Goal: Understand process/instructions

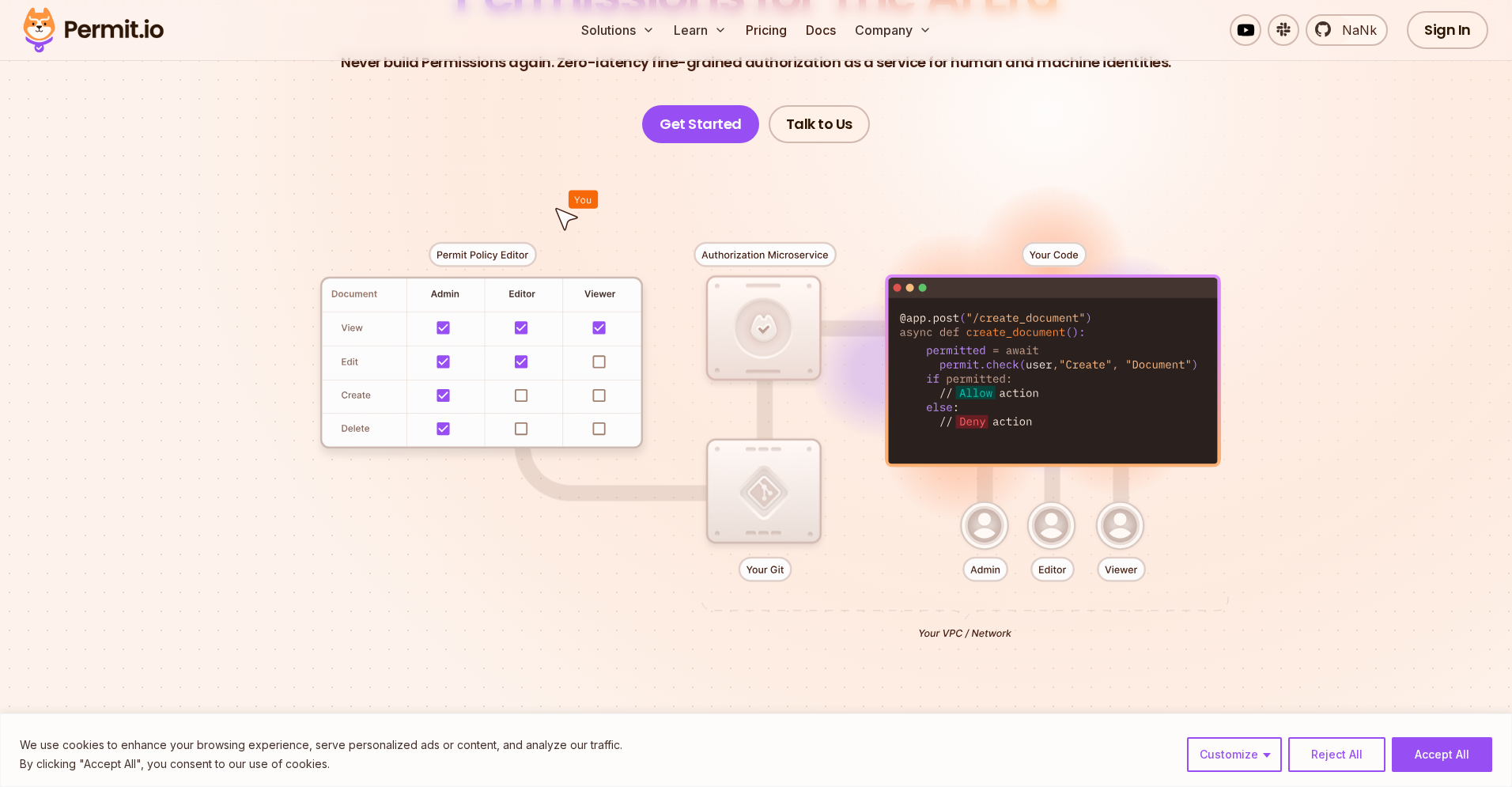
scroll to position [244, 0]
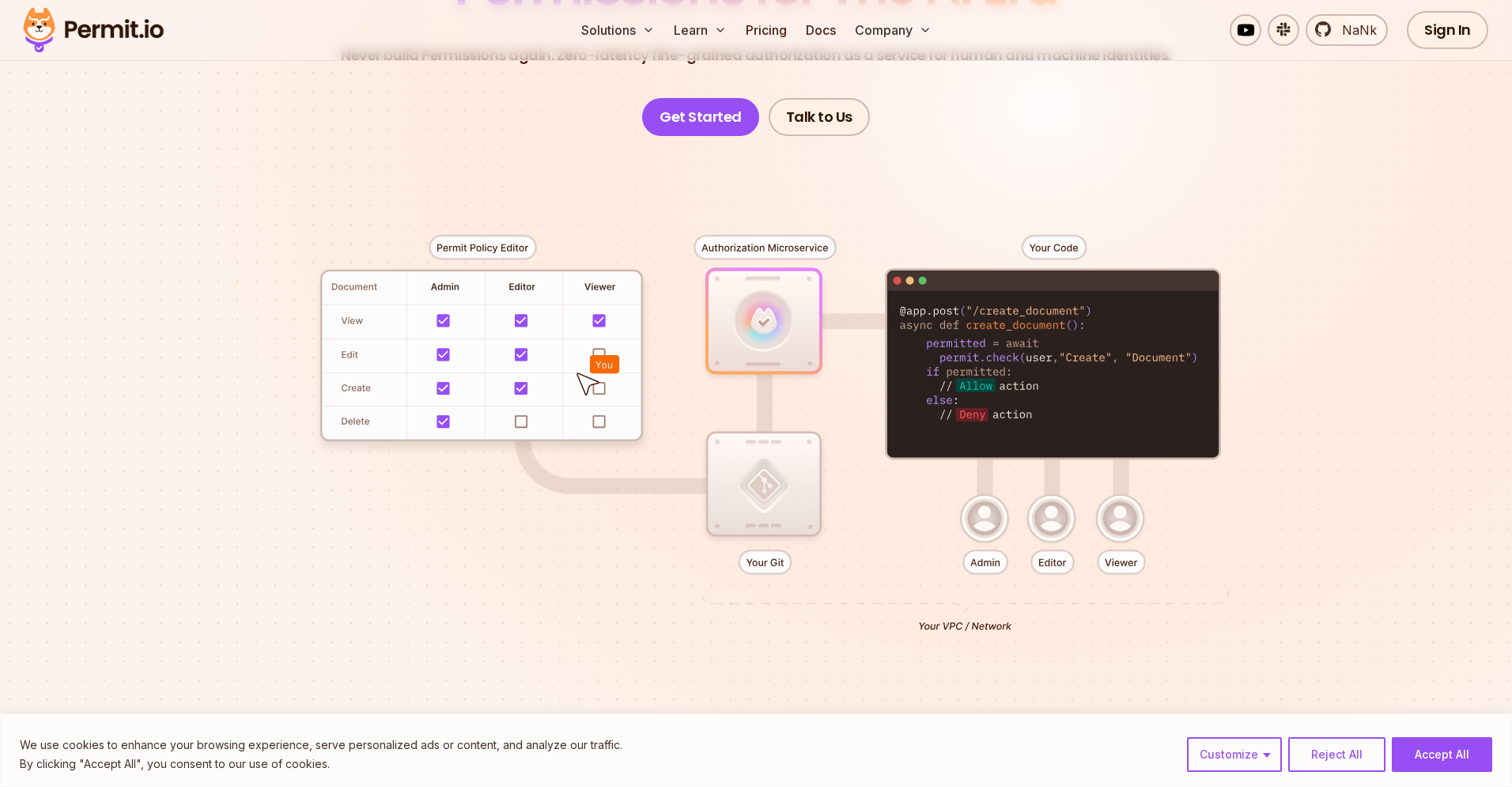
click at [870, 209] on div at bounding box center [756, 427] width 1107 height 583
click at [769, 32] on link "Pricing" at bounding box center [766, 29] width 54 height 32
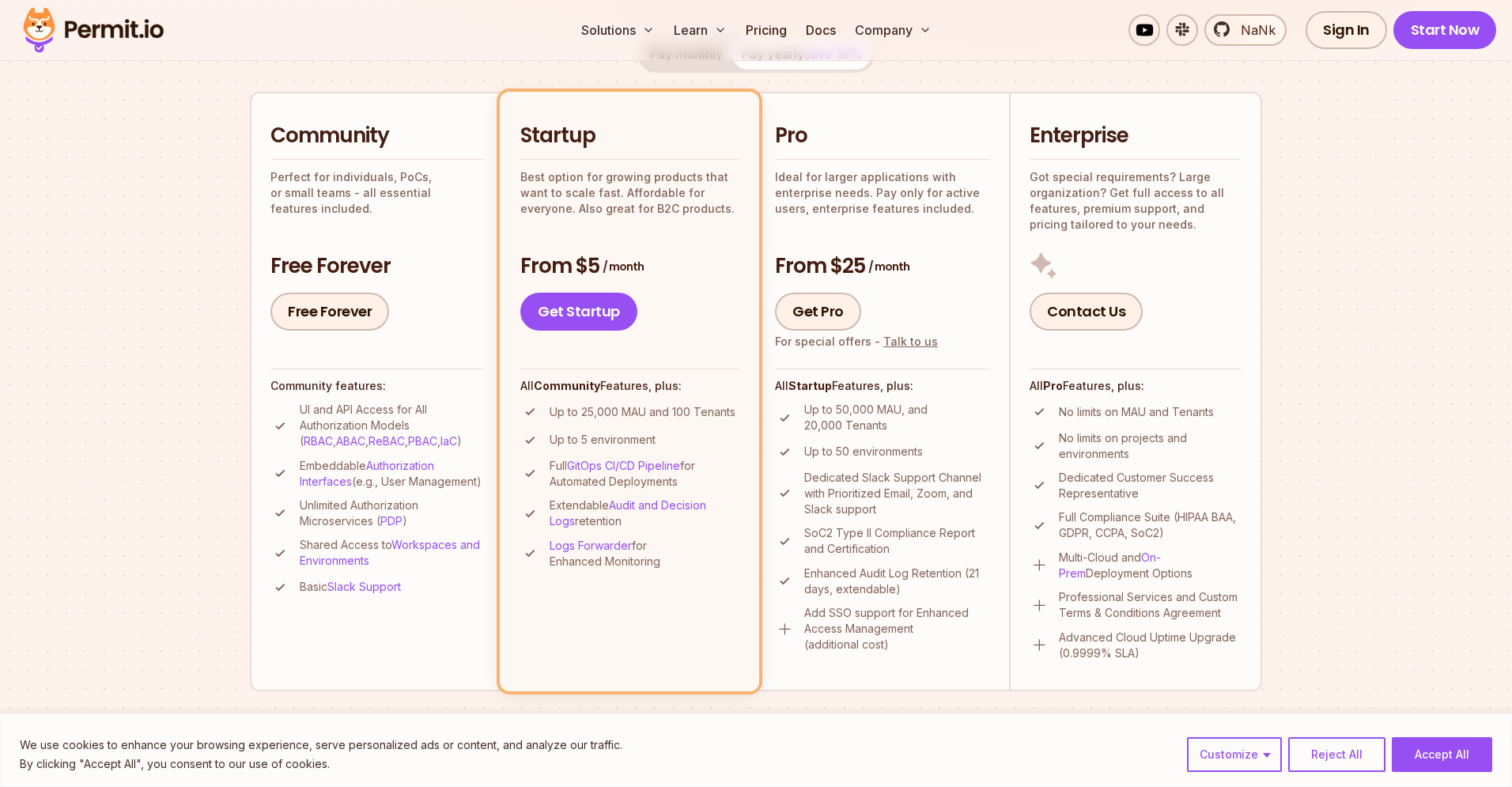
scroll to position [324, 0]
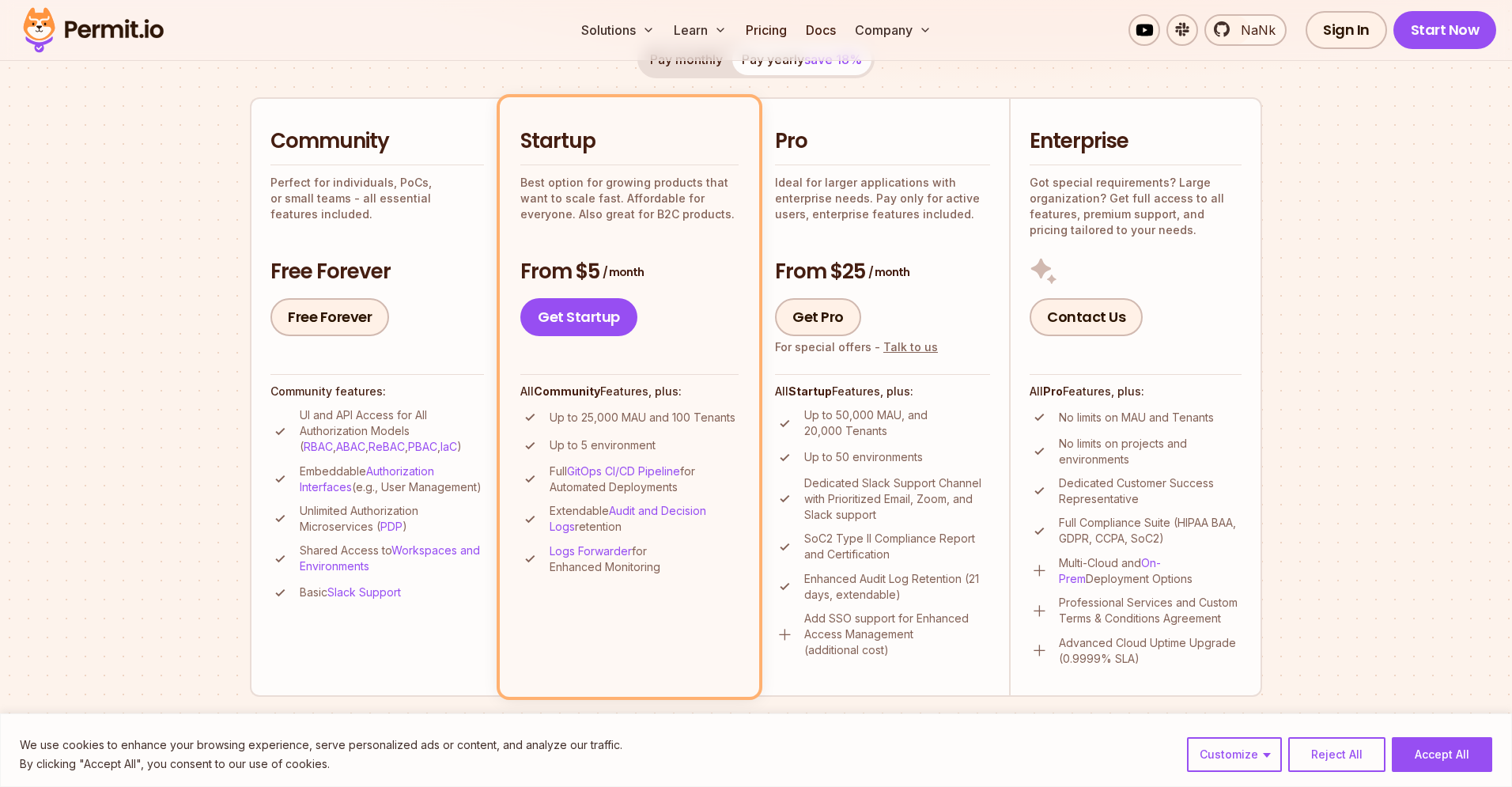
click at [201, 286] on section "Permit Pricing From Free to Predictable Scaling From a startup with 100 users t…" at bounding box center [756, 573] width 1512 height 1712
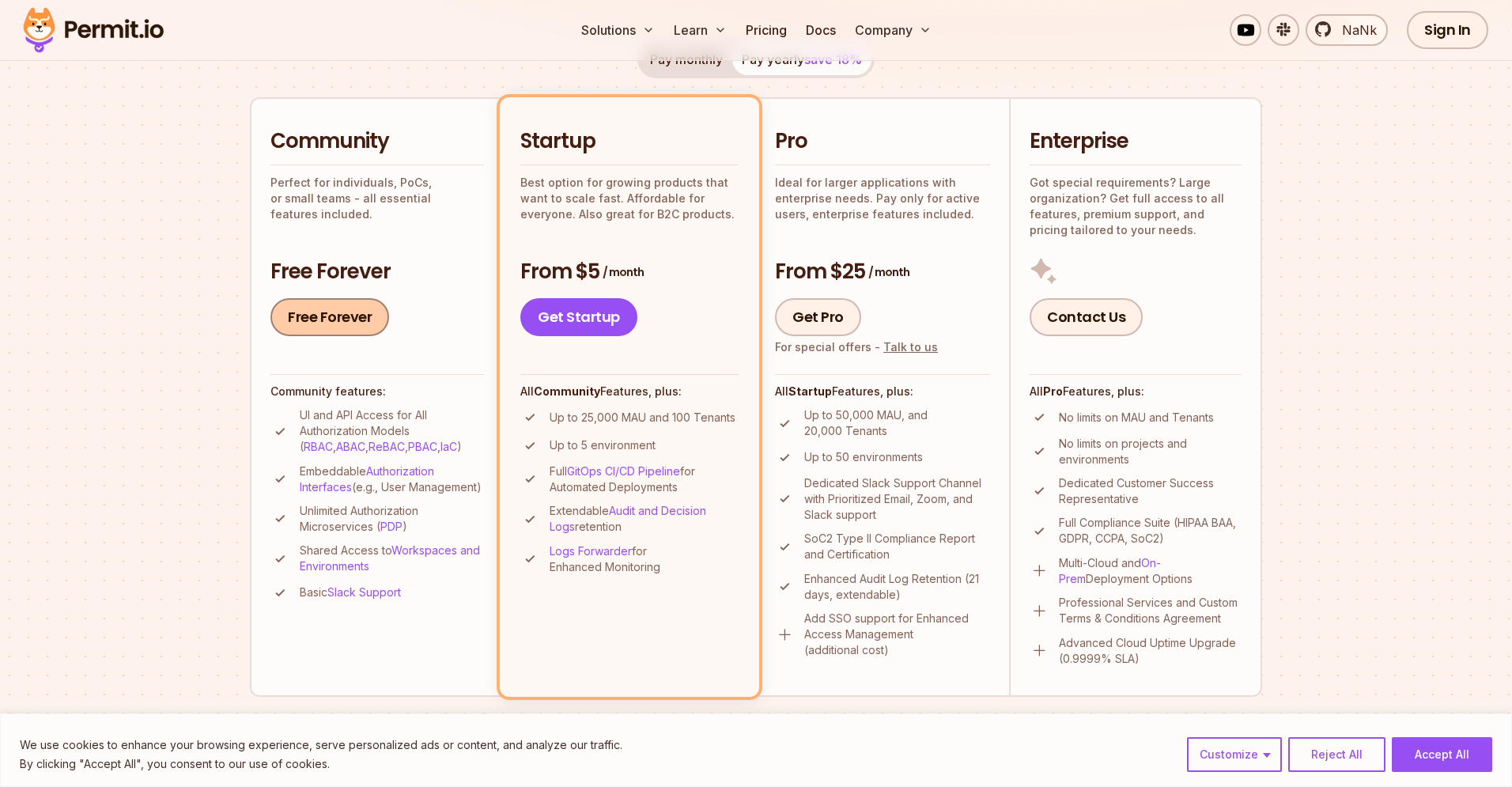
scroll to position [0, 0]
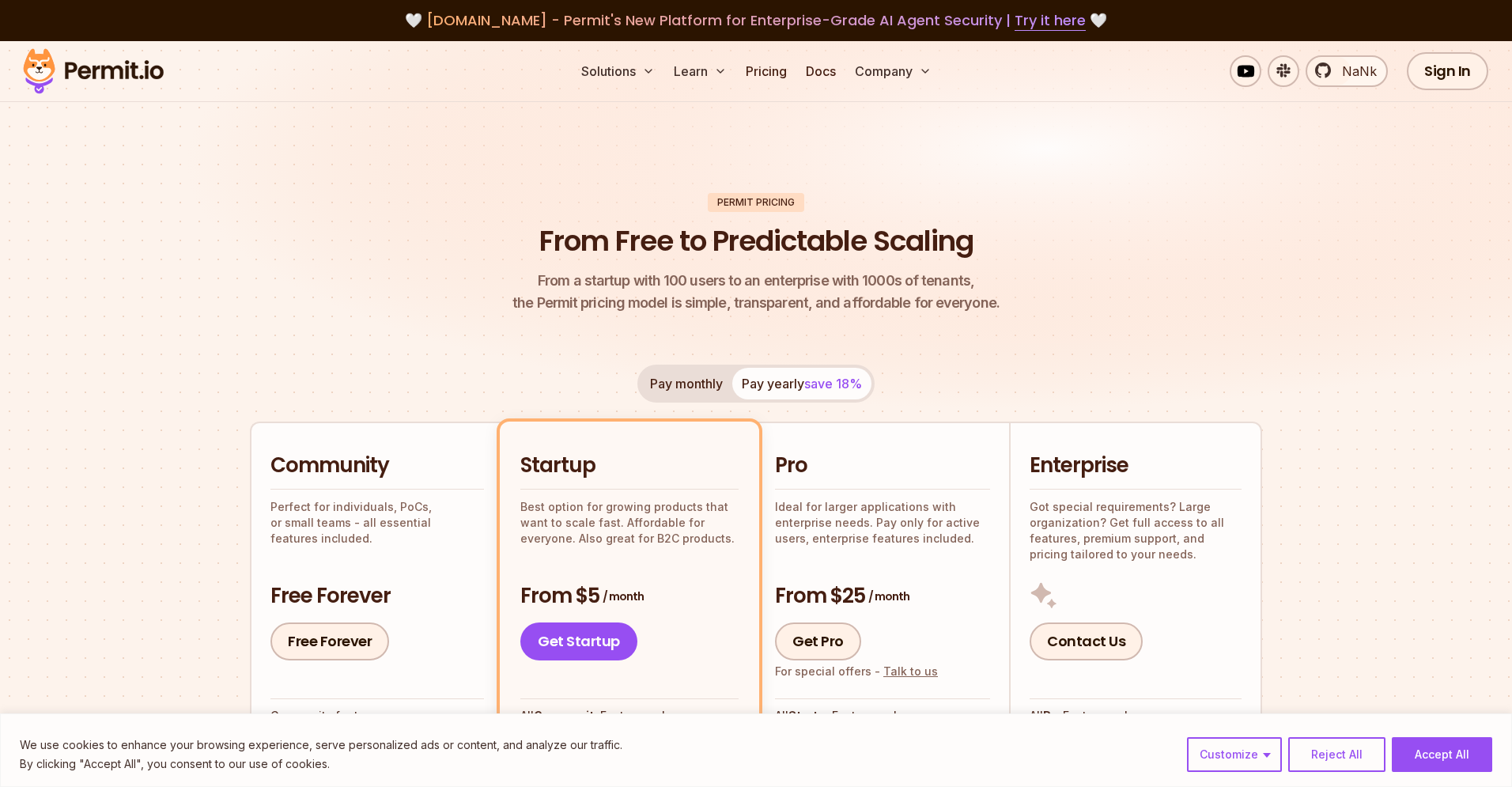
click at [143, 77] on img at bounding box center [93, 71] width 155 height 54
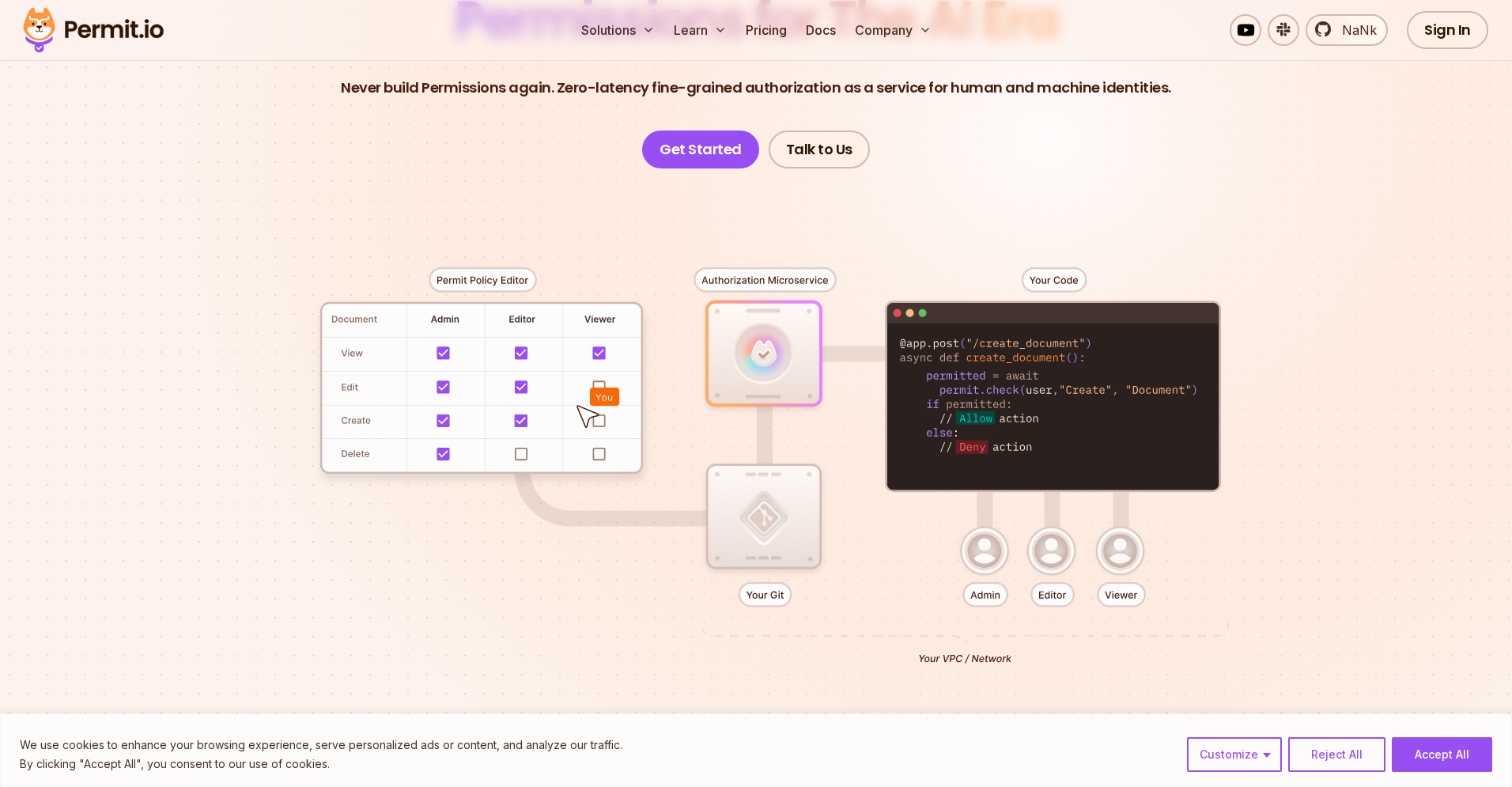
scroll to position [218, 0]
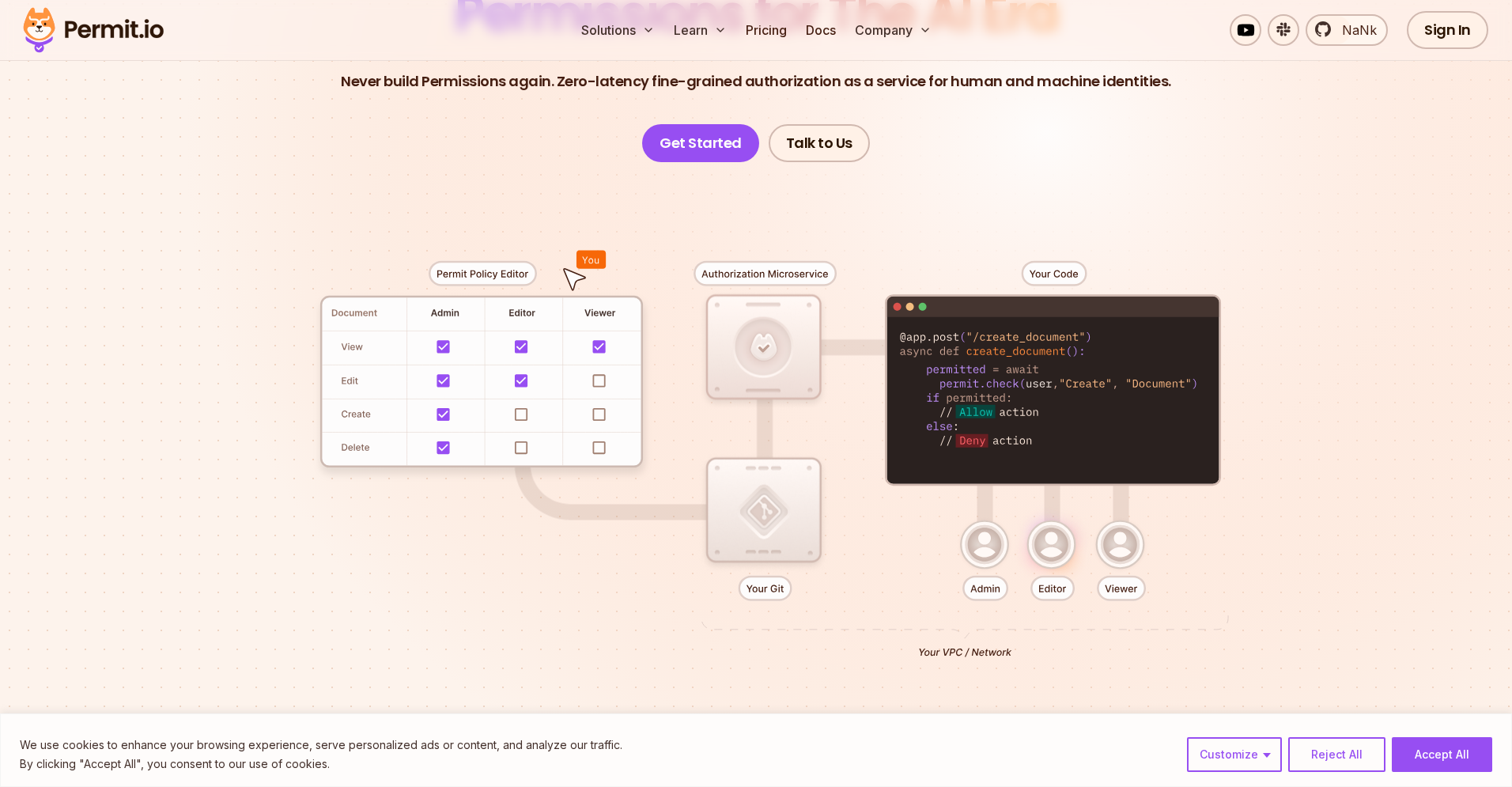
click at [1433, 81] on section "Permissions for The AI Era Never build Permissions again. Zero-latency fine-gra…" at bounding box center [756, 345] width 1512 height 1044
click at [1453, 42] on link "Sign In" at bounding box center [1448, 30] width 81 height 38
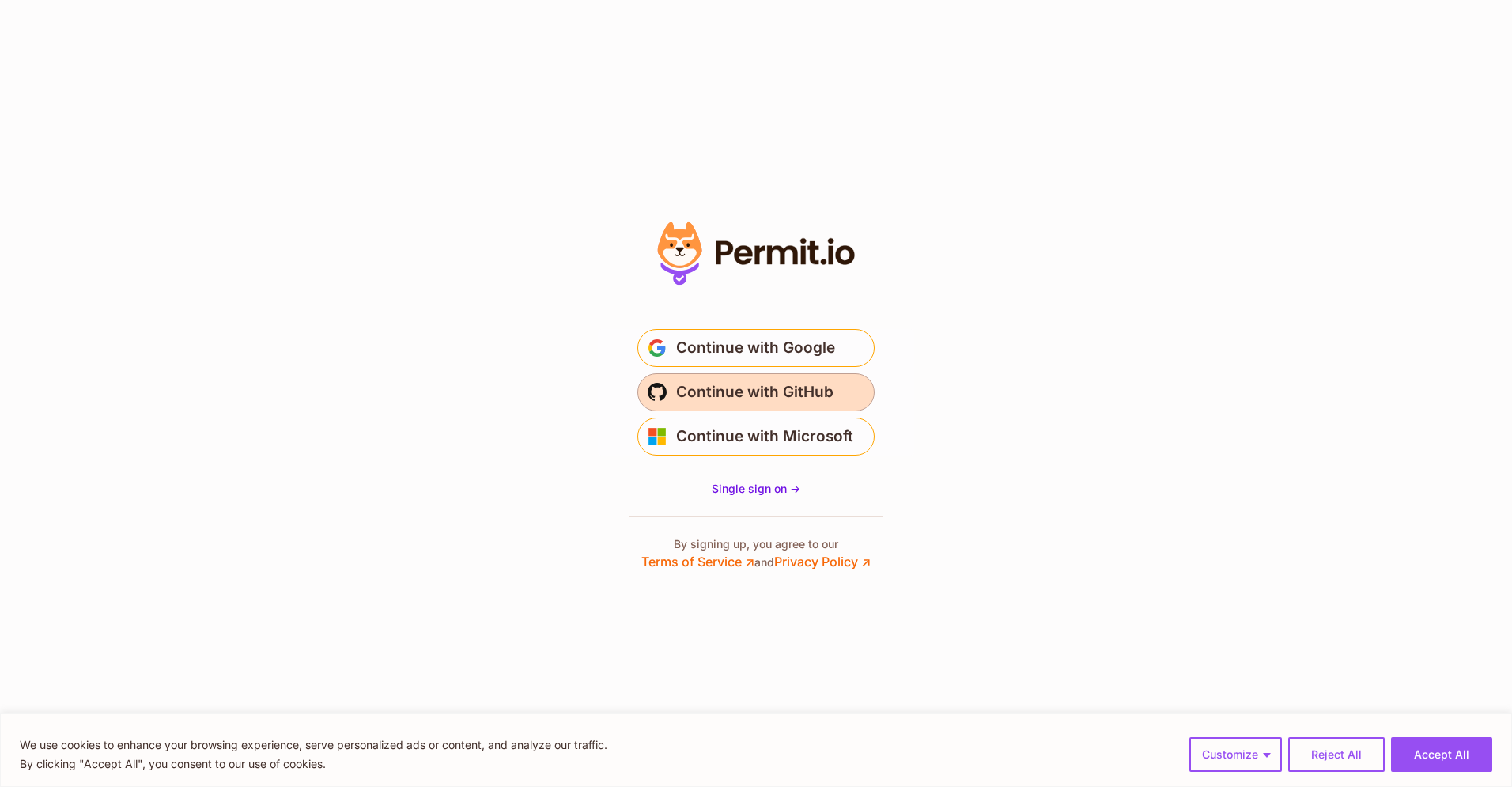
click at [832, 390] on button "Continue with GitHub" at bounding box center [756, 392] width 237 height 38
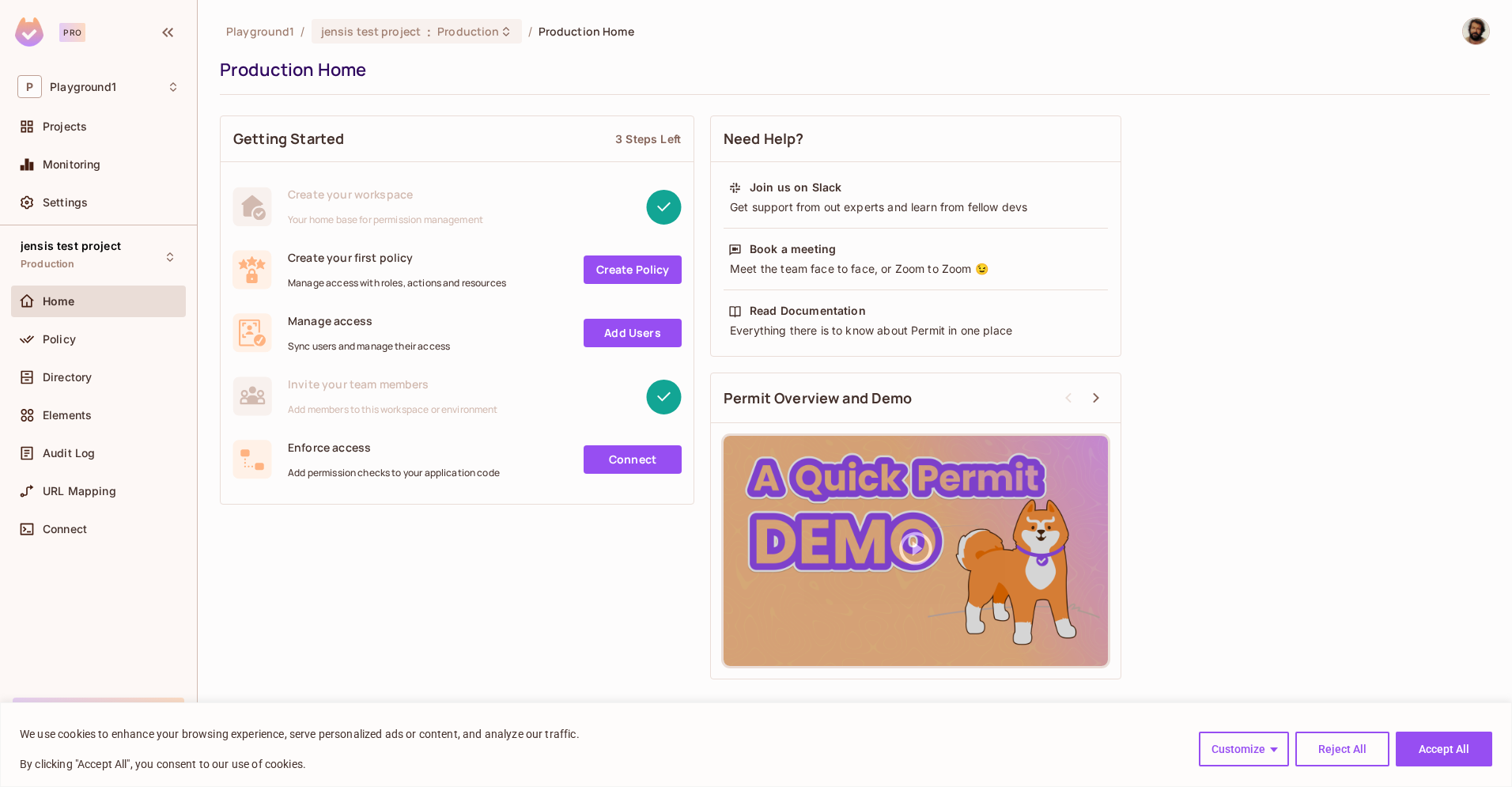
click at [230, 577] on div "Getting Started 3 Steps Left Create your workspace Your home base for permissio…" at bounding box center [855, 398] width 1270 height 580
click at [235, 543] on div "Getting Started 3 Steps Left Create your workspace Your home base for permissio…" at bounding box center [855, 398] width 1270 height 580
click at [65, 338] on span "Policy" at bounding box center [59, 340] width 33 height 13
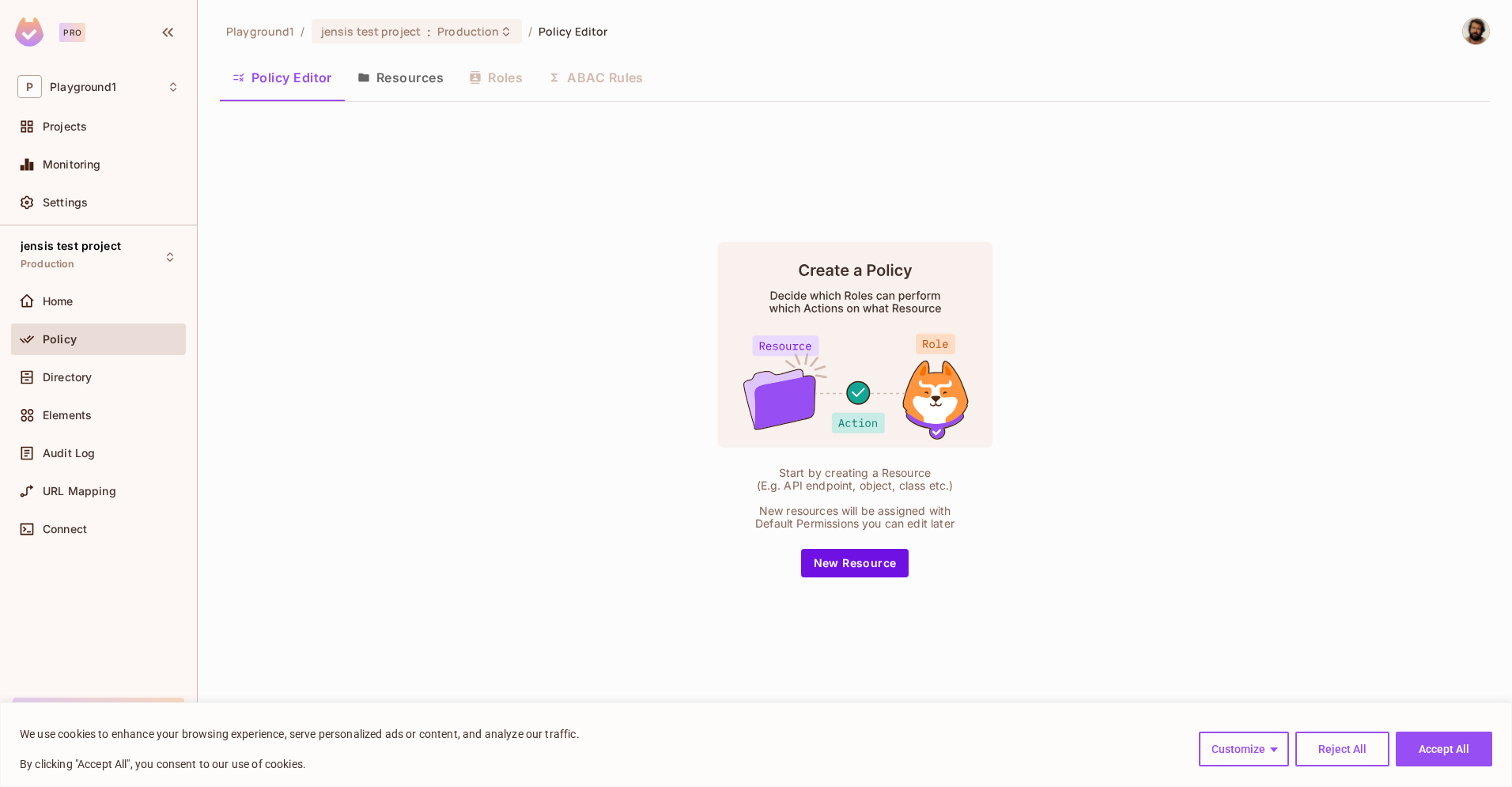
click at [405, 81] on button "Resources" at bounding box center [400, 77] width 112 height 40
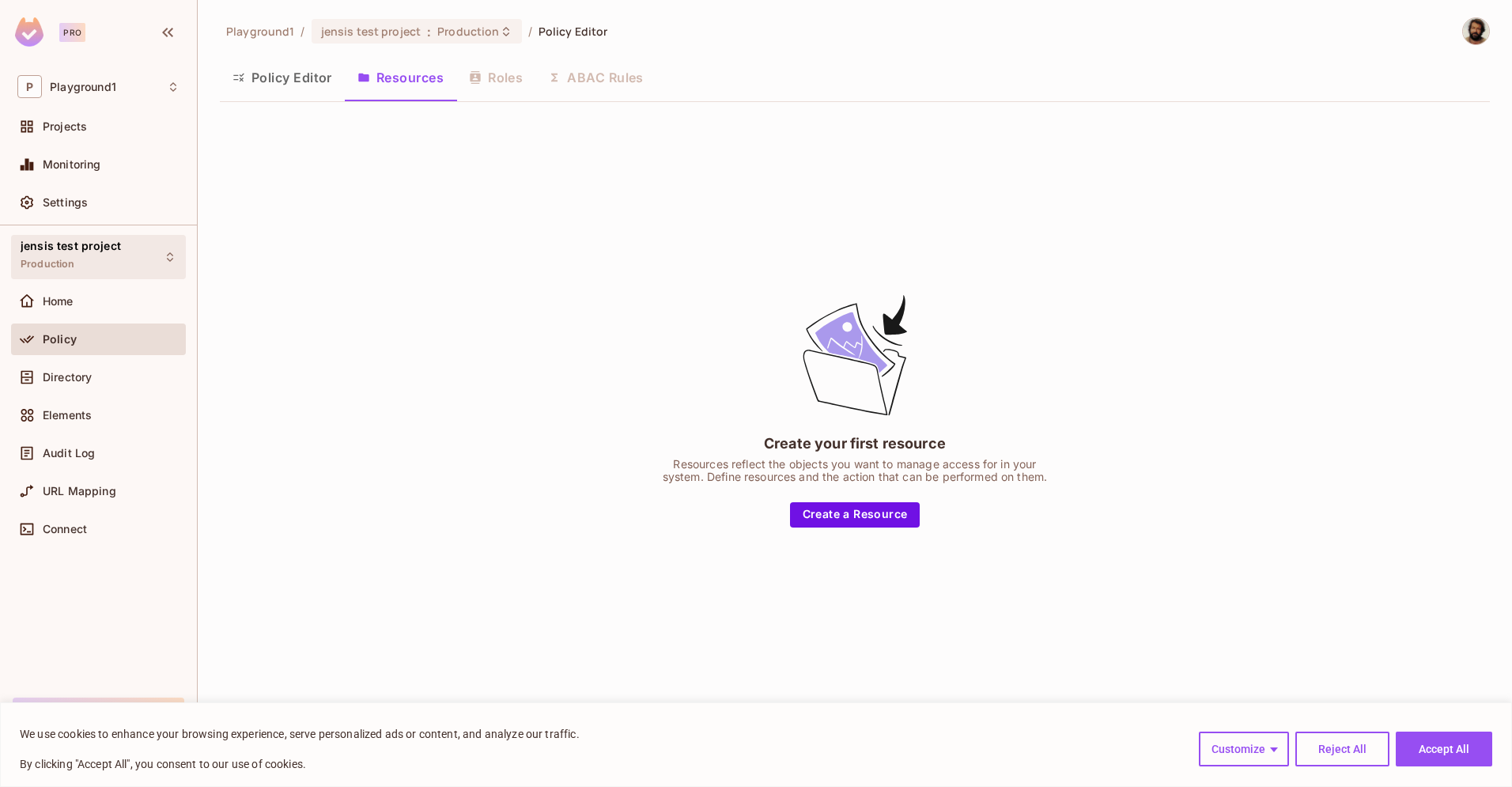
click at [114, 250] on span "jensis test project" at bounding box center [70, 246] width 100 height 13
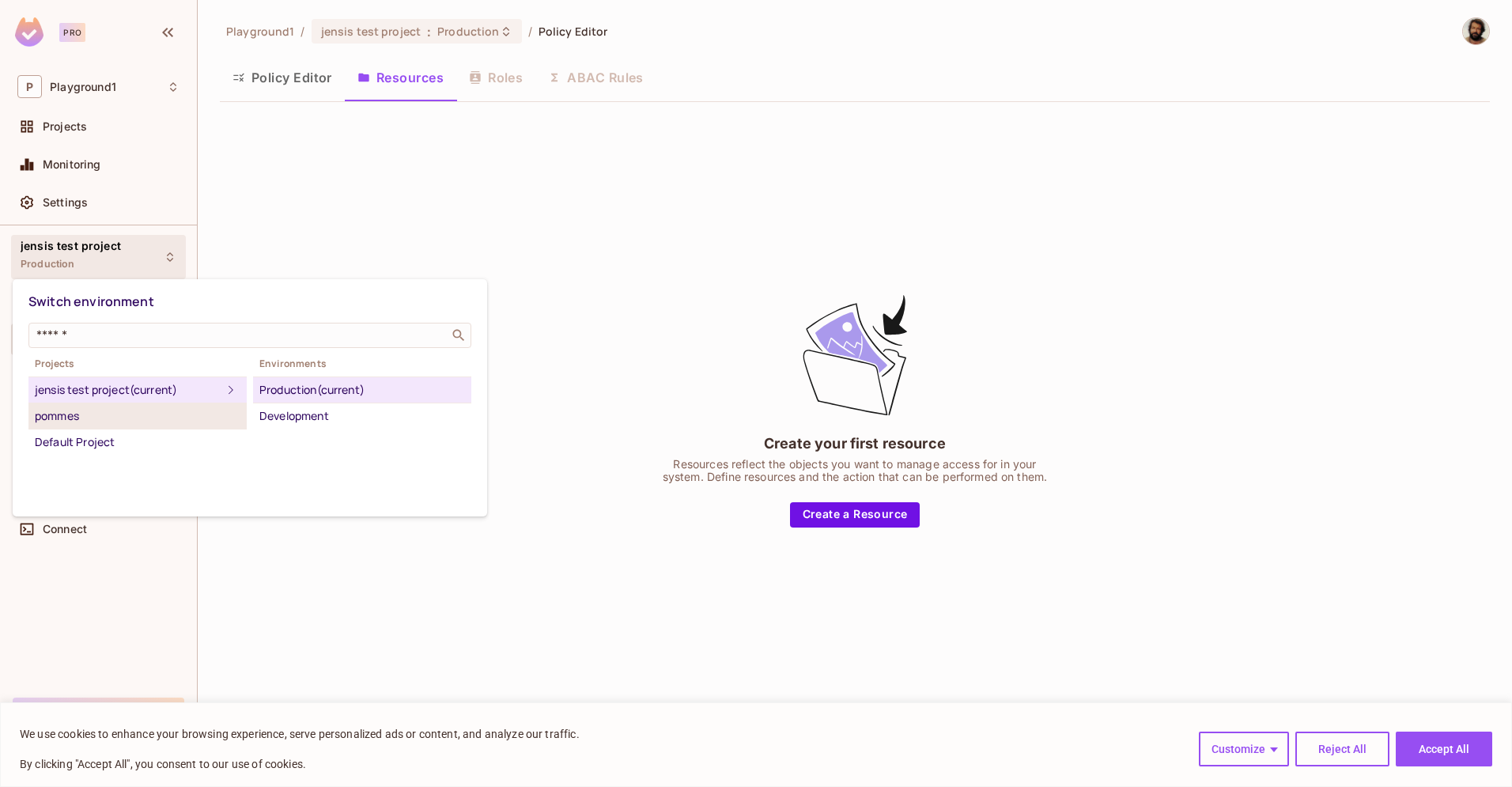
click at [85, 427] on li "pommes" at bounding box center [138, 416] width 218 height 26
click at [289, 389] on div "Development" at bounding box center [362, 389] width 206 height 19
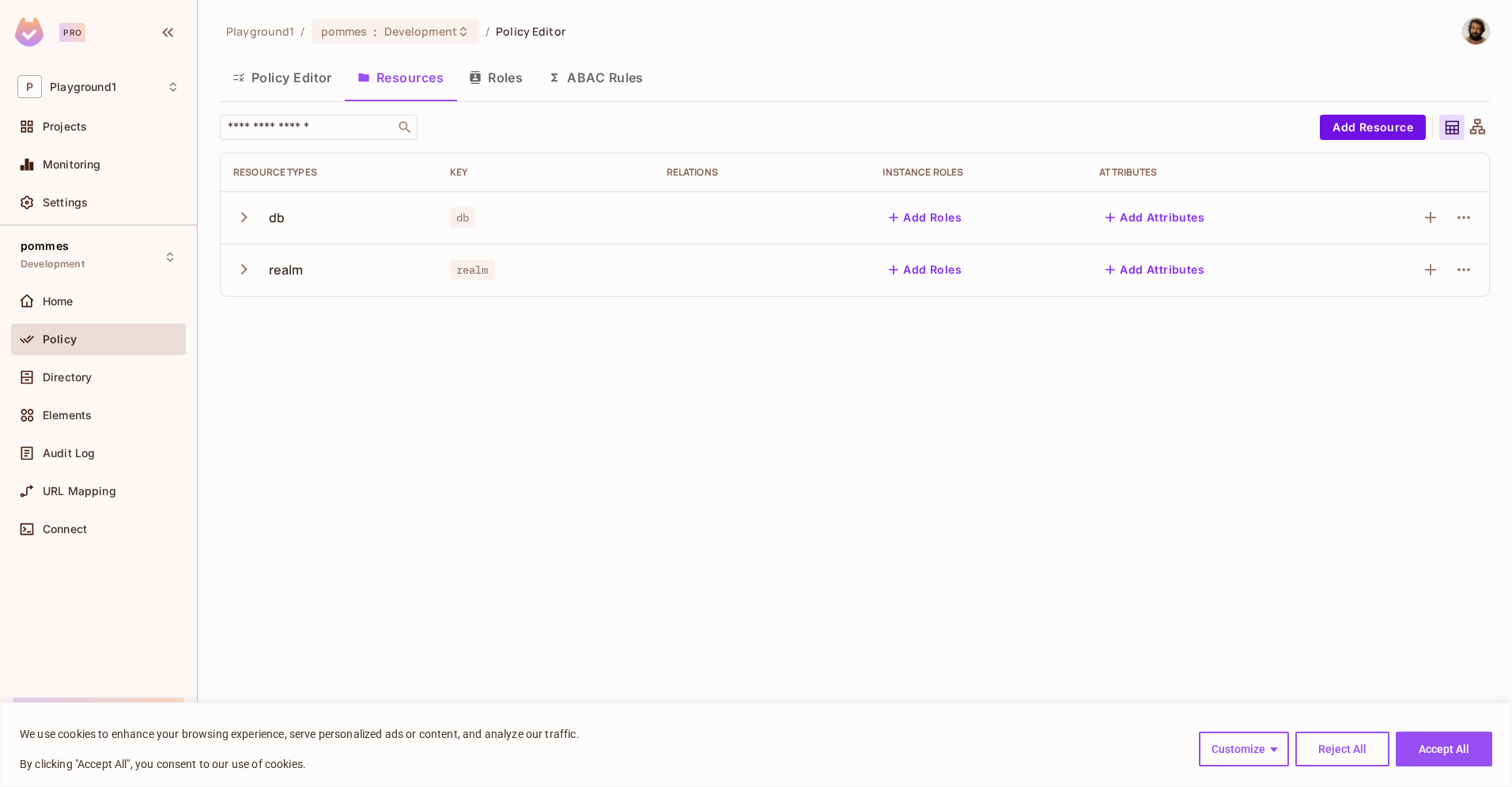
click at [309, 70] on button "Policy Editor" at bounding box center [282, 77] width 125 height 40
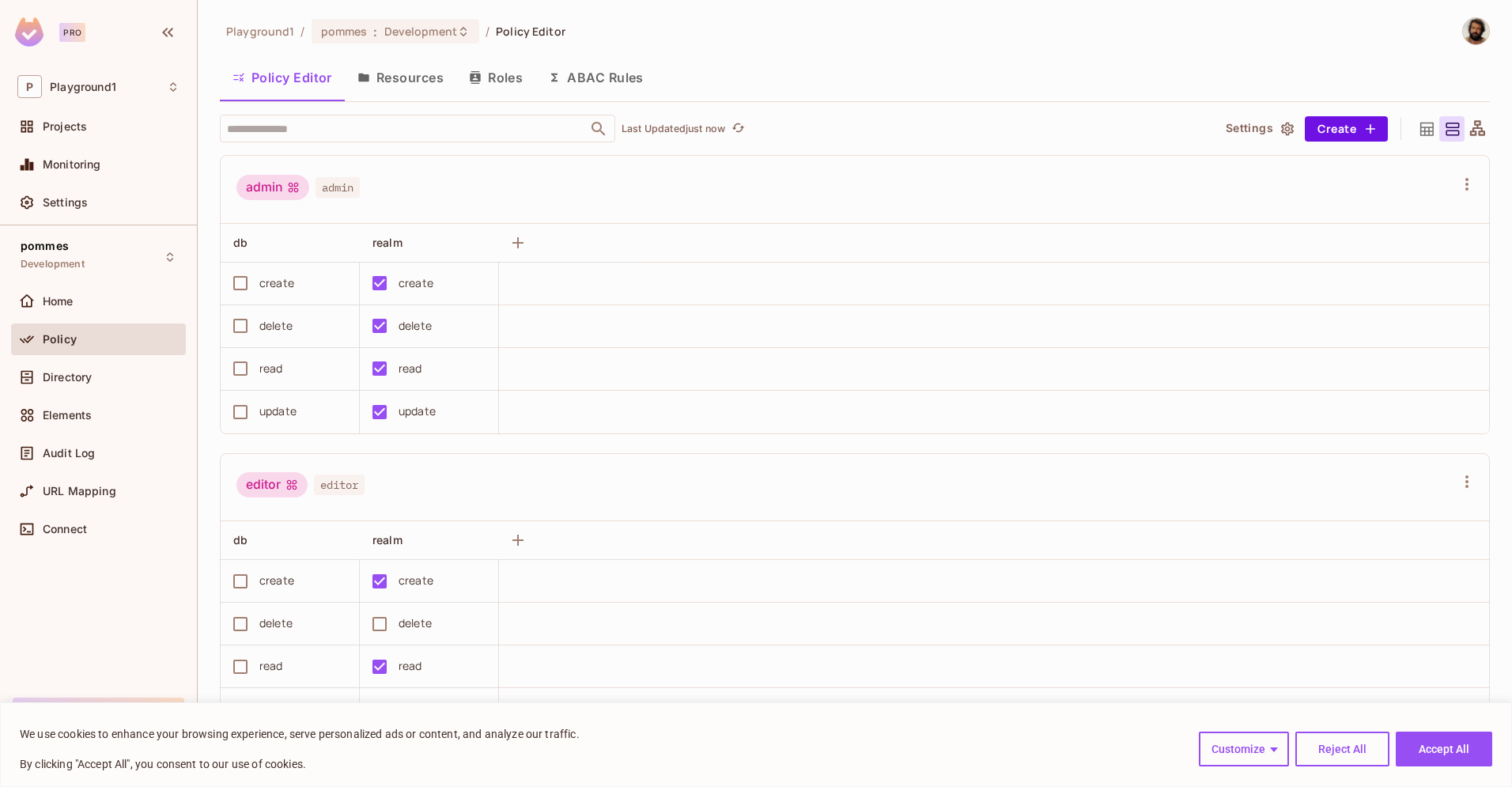
click at [514, 73] on button "Roles" at bounding box center [495, 77] width 79 height 40
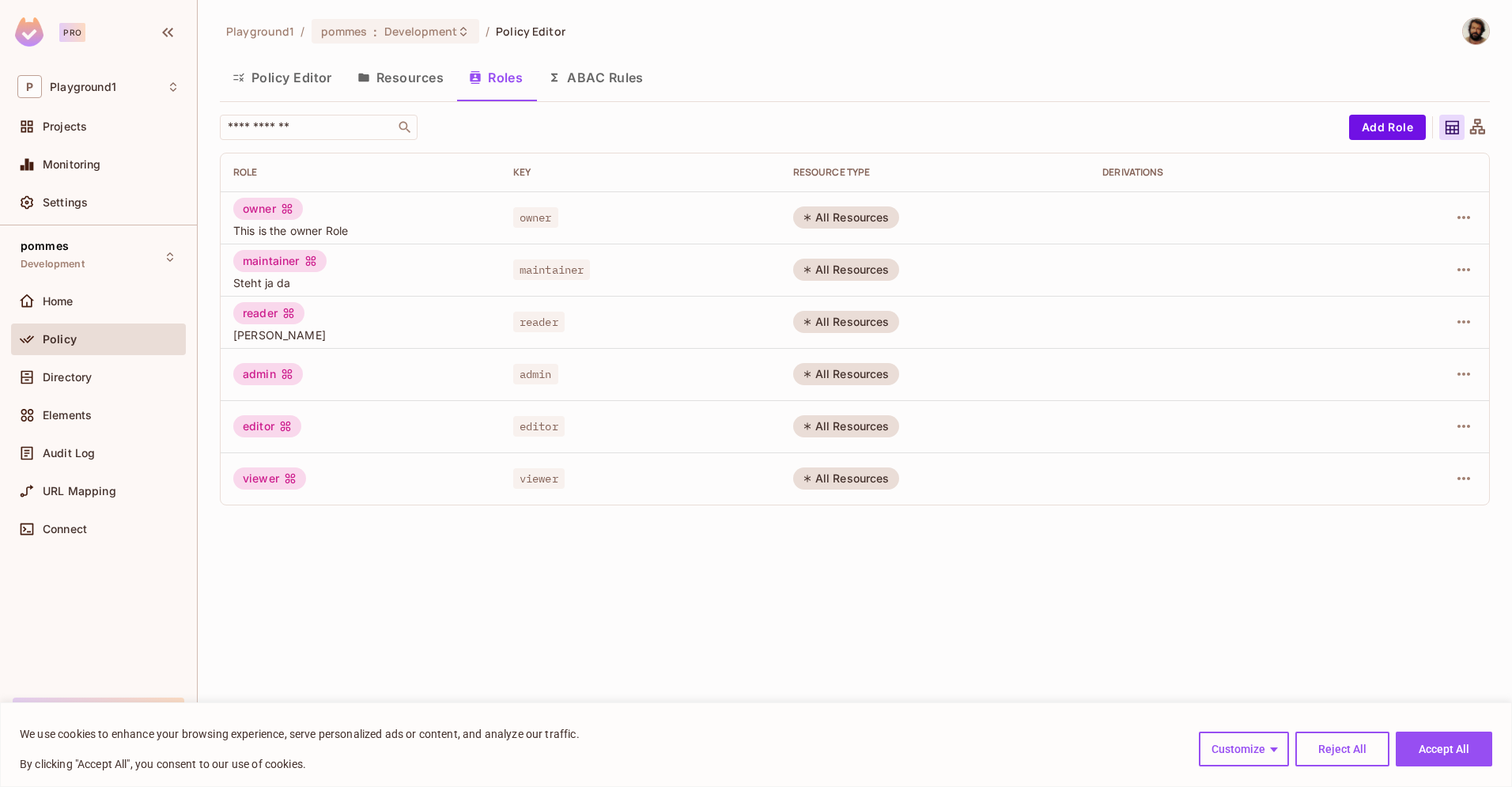
click at [400, 77] on button "Resources" at bounding box center [400, 77] width 112 height 40
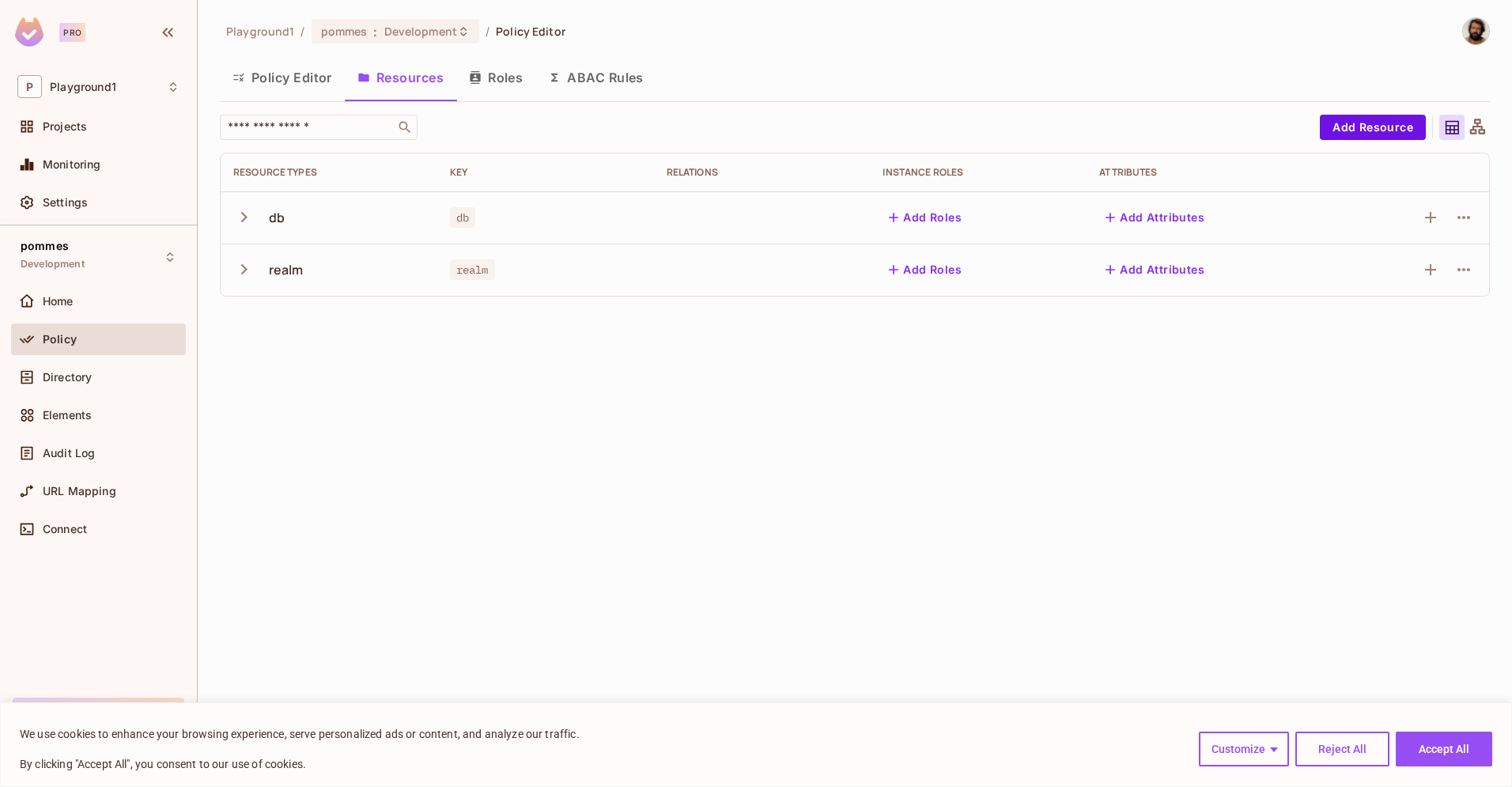
click at [283, 78] on button "Policy Editor" at bounding box center [282, 77] width 125 height 40
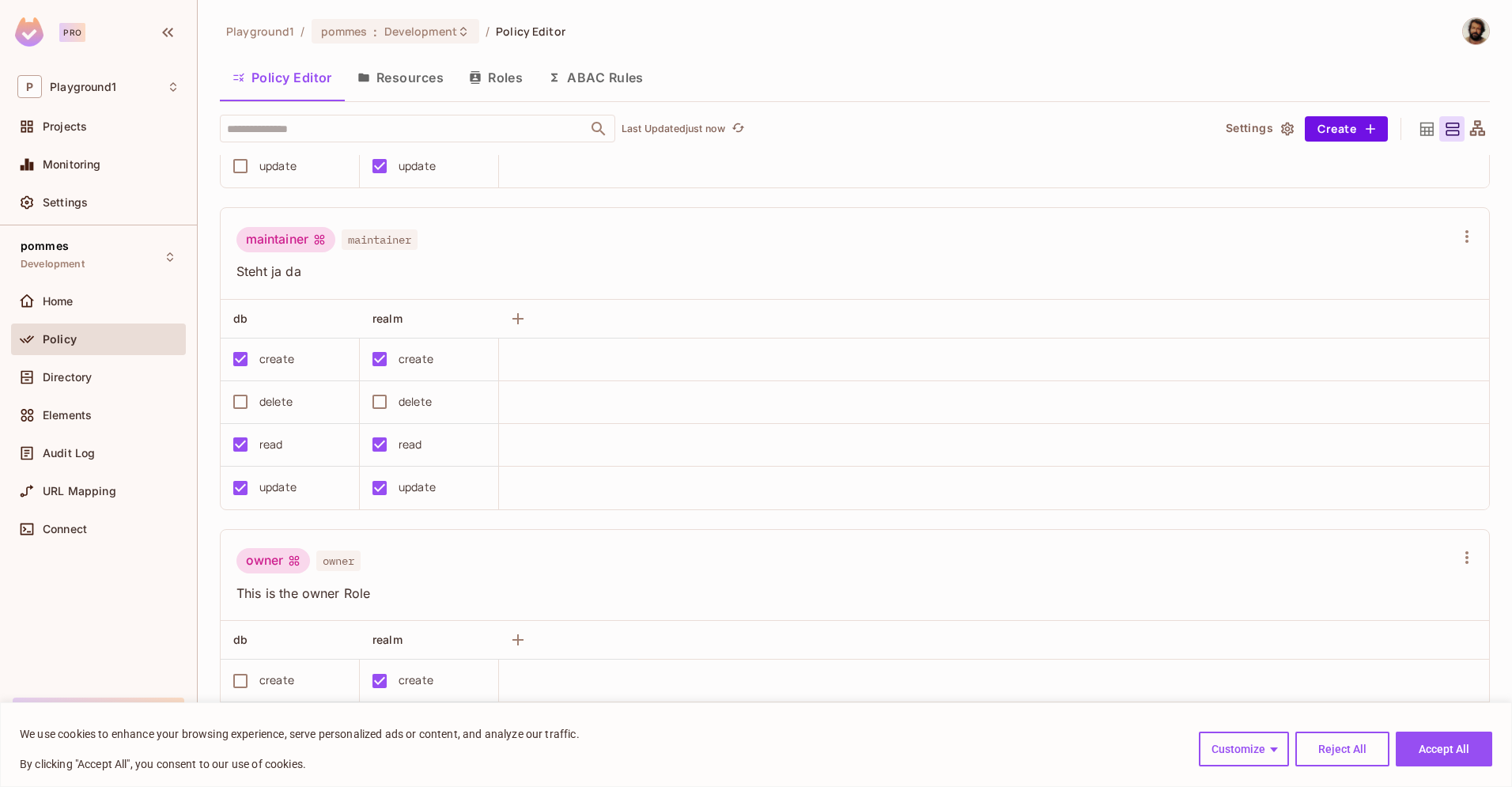
scroll to position [547, 0]
click at [59, 299] on span "Home" at bounding box center [58, 301] width 31 height 13
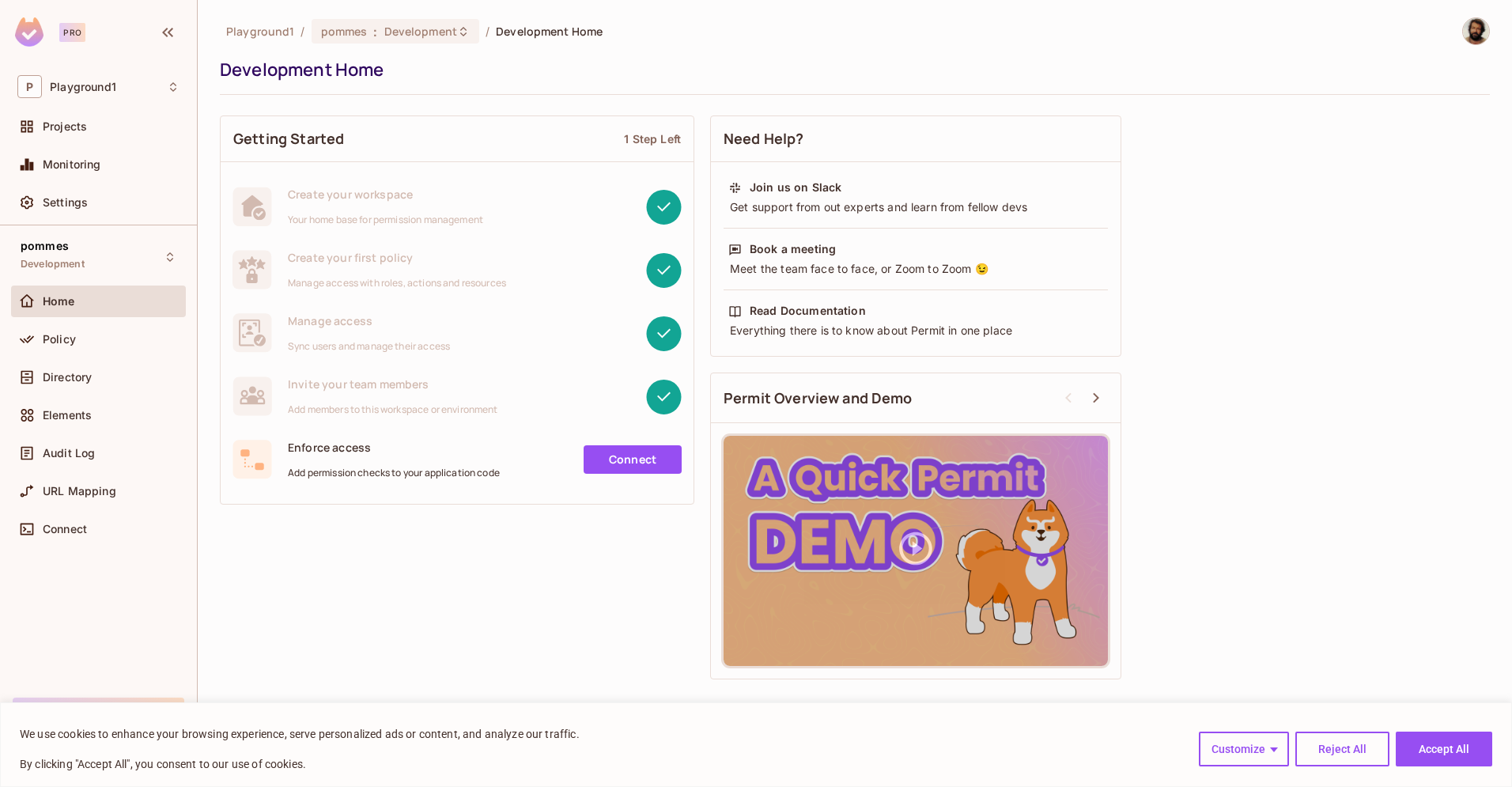
click at [638, 459] on link "Connect" at bounding box center [633, 459] width 98 height 29
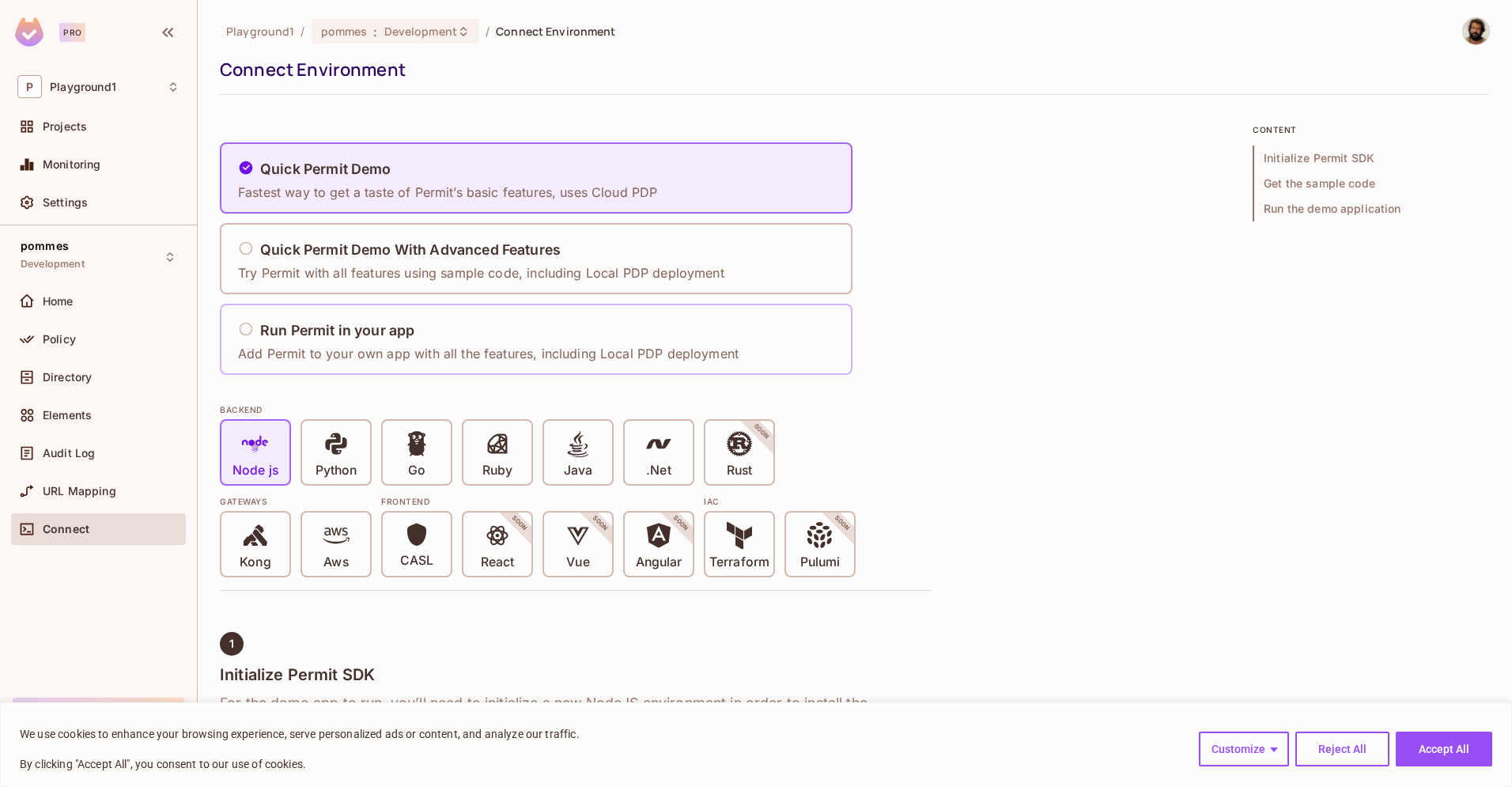
click at [262, 327] on h5 "Run Permit in your app" at bounding box center [337, 330] width 154 height 15
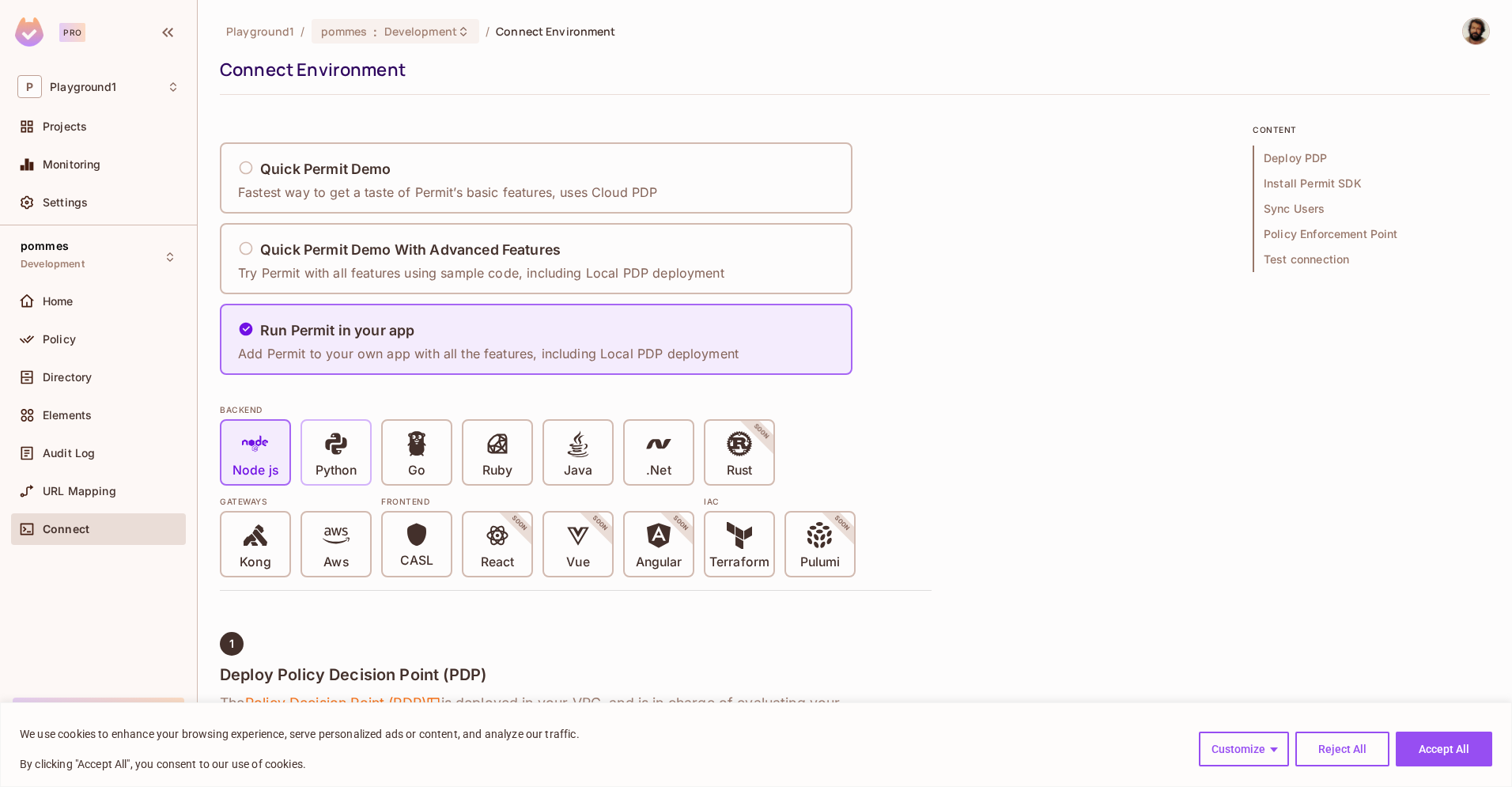
click at [325, 451] on icon at bounding box center [335, 443] width 27 height 27
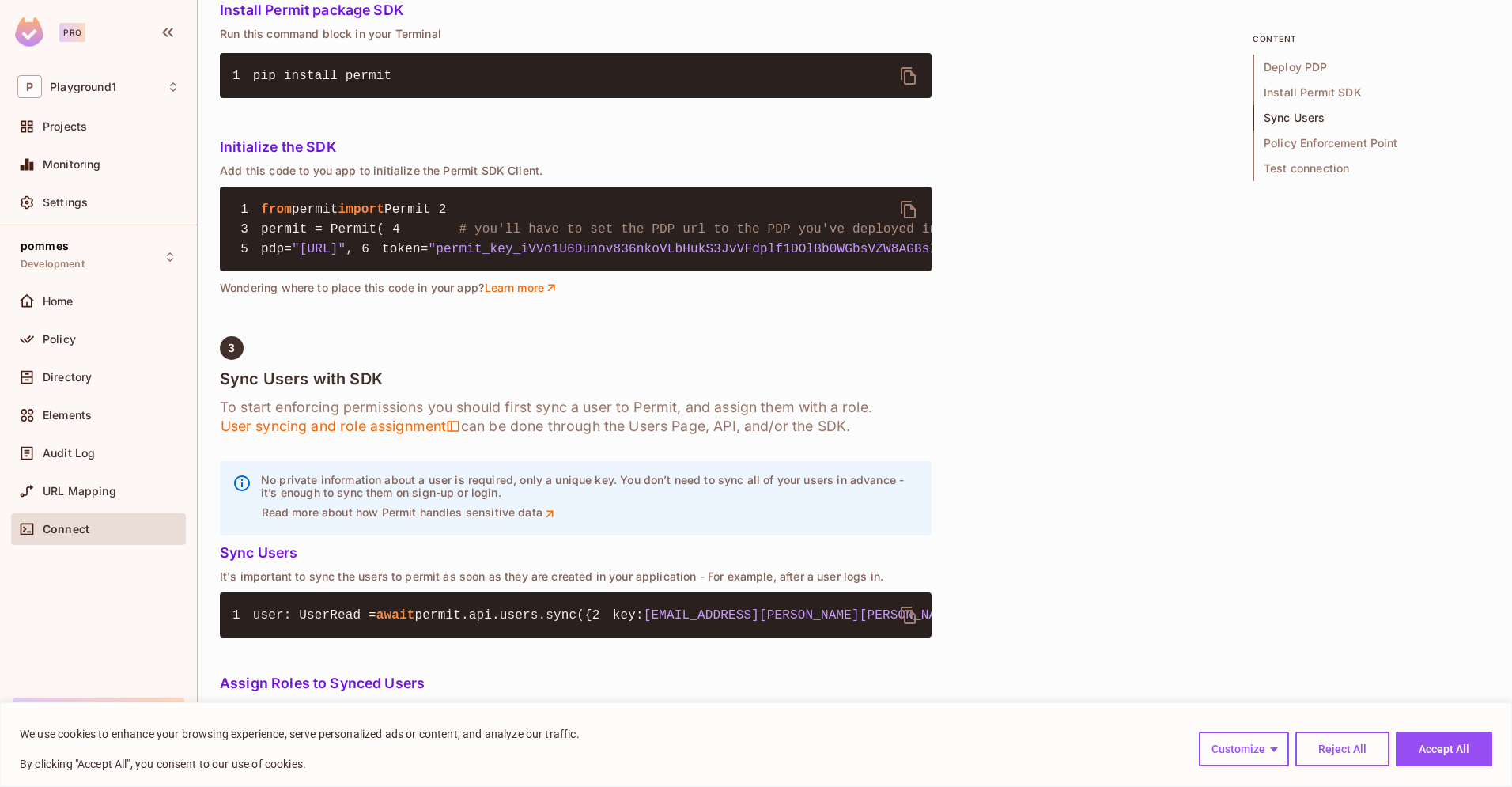
scroll to position [1167, 0]
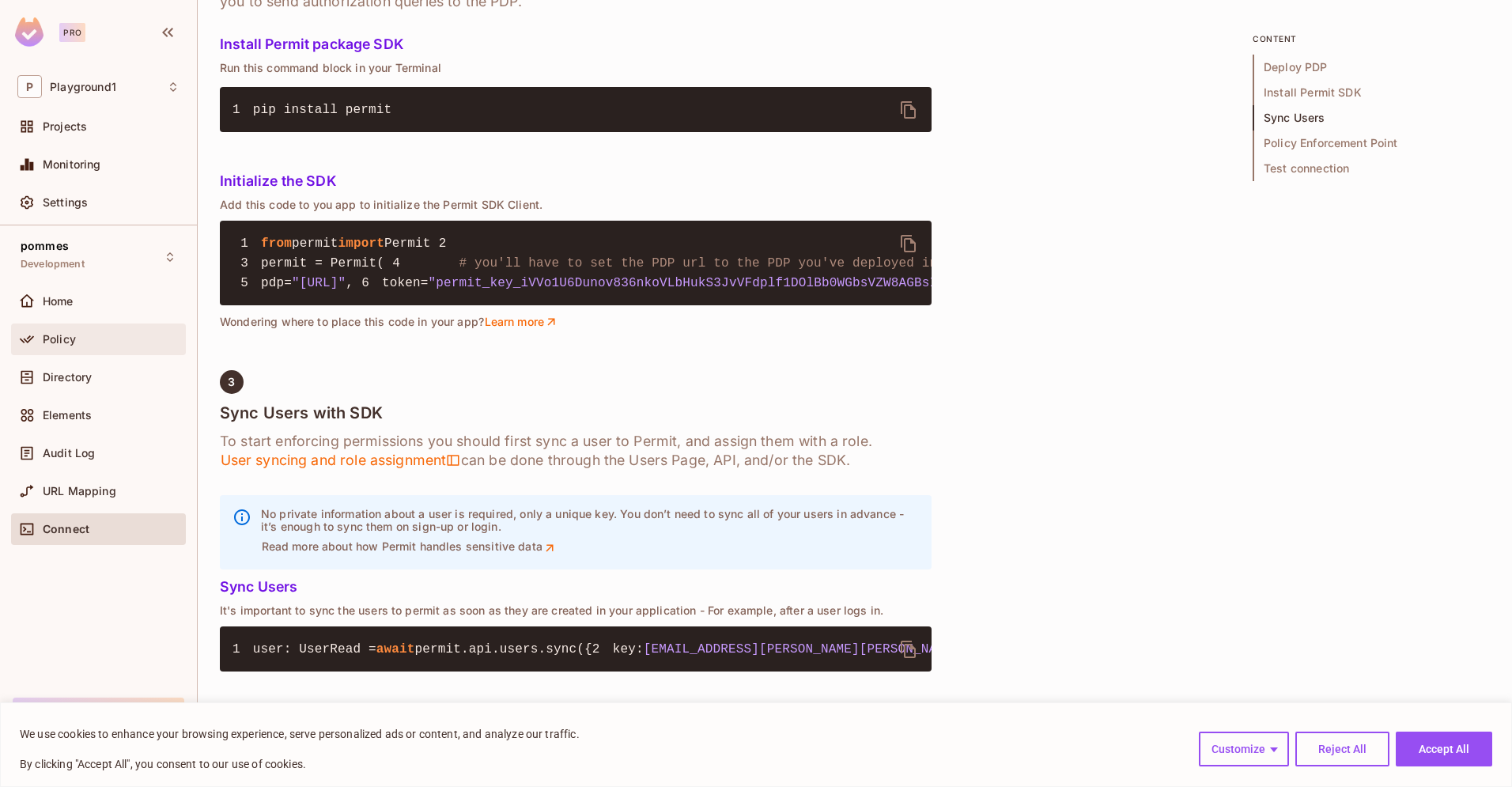
click at [50, 340] on span "Policy" at bounding box center [59, 340] width 33 height 13
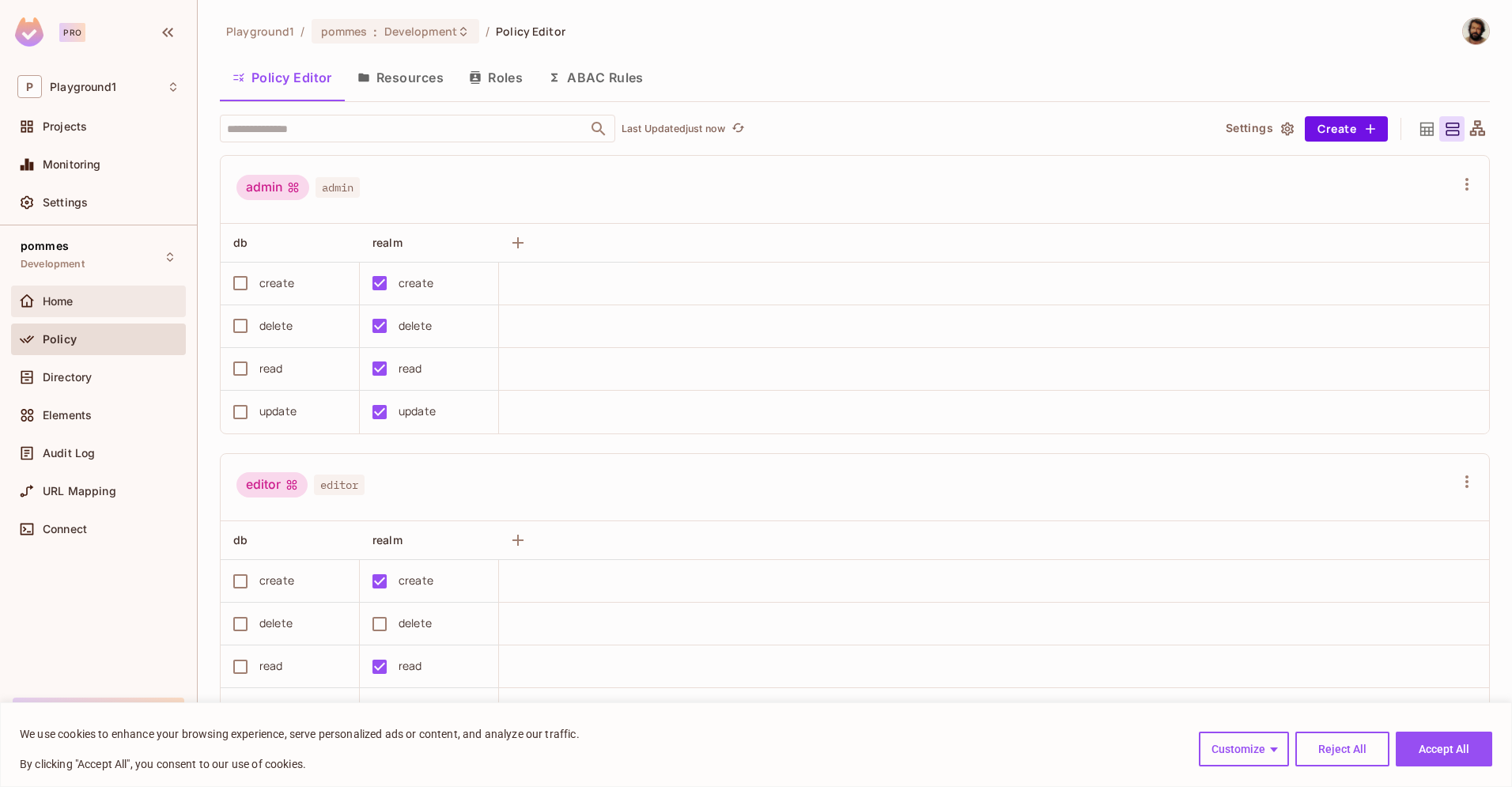
click at [64, 302] on span "Home" at bounding box center [58, 301] width 31 height 13
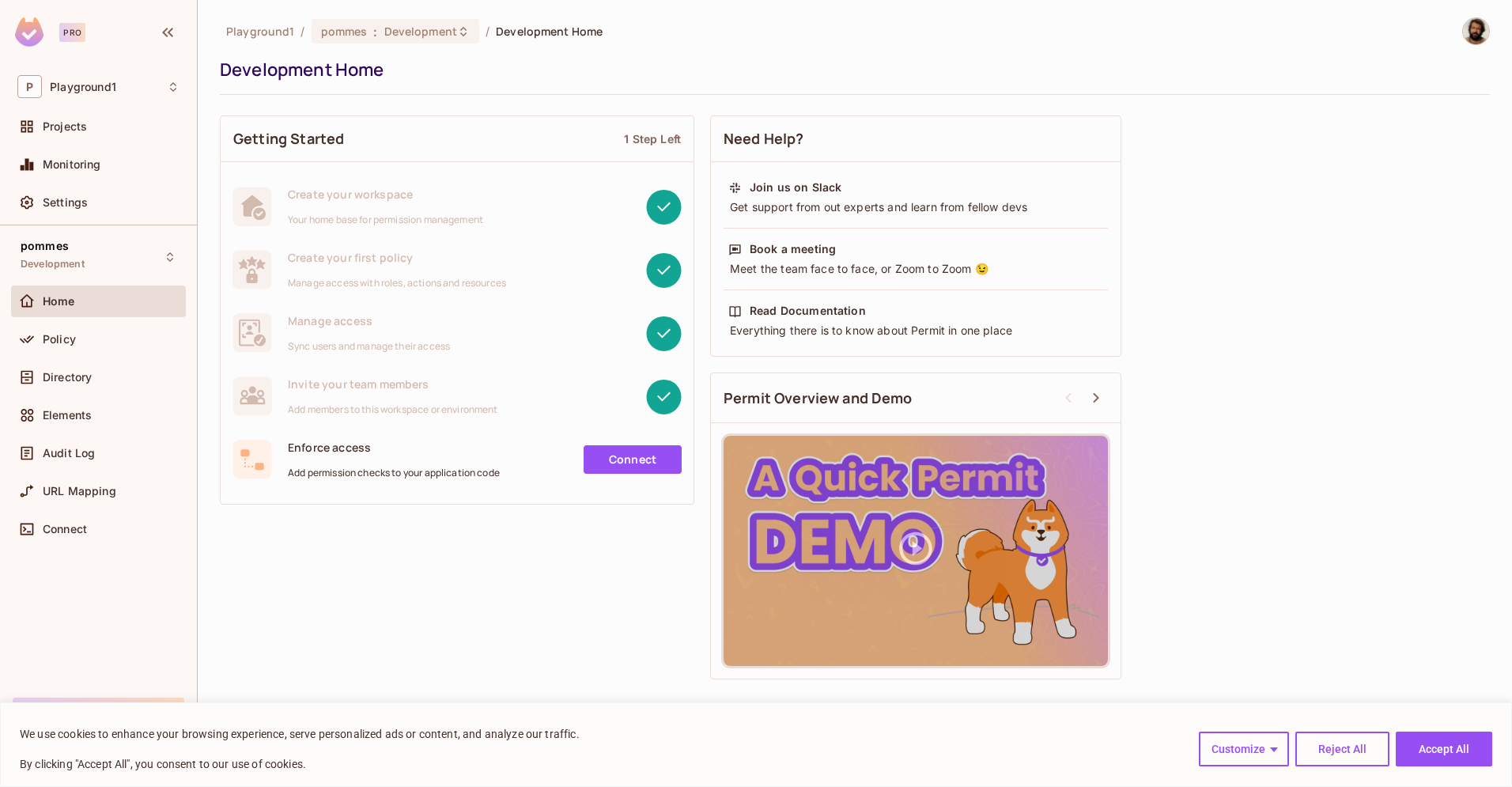
click at [618, 456] on link "Connect" at bounding box center [633, 459] width 98 height 29
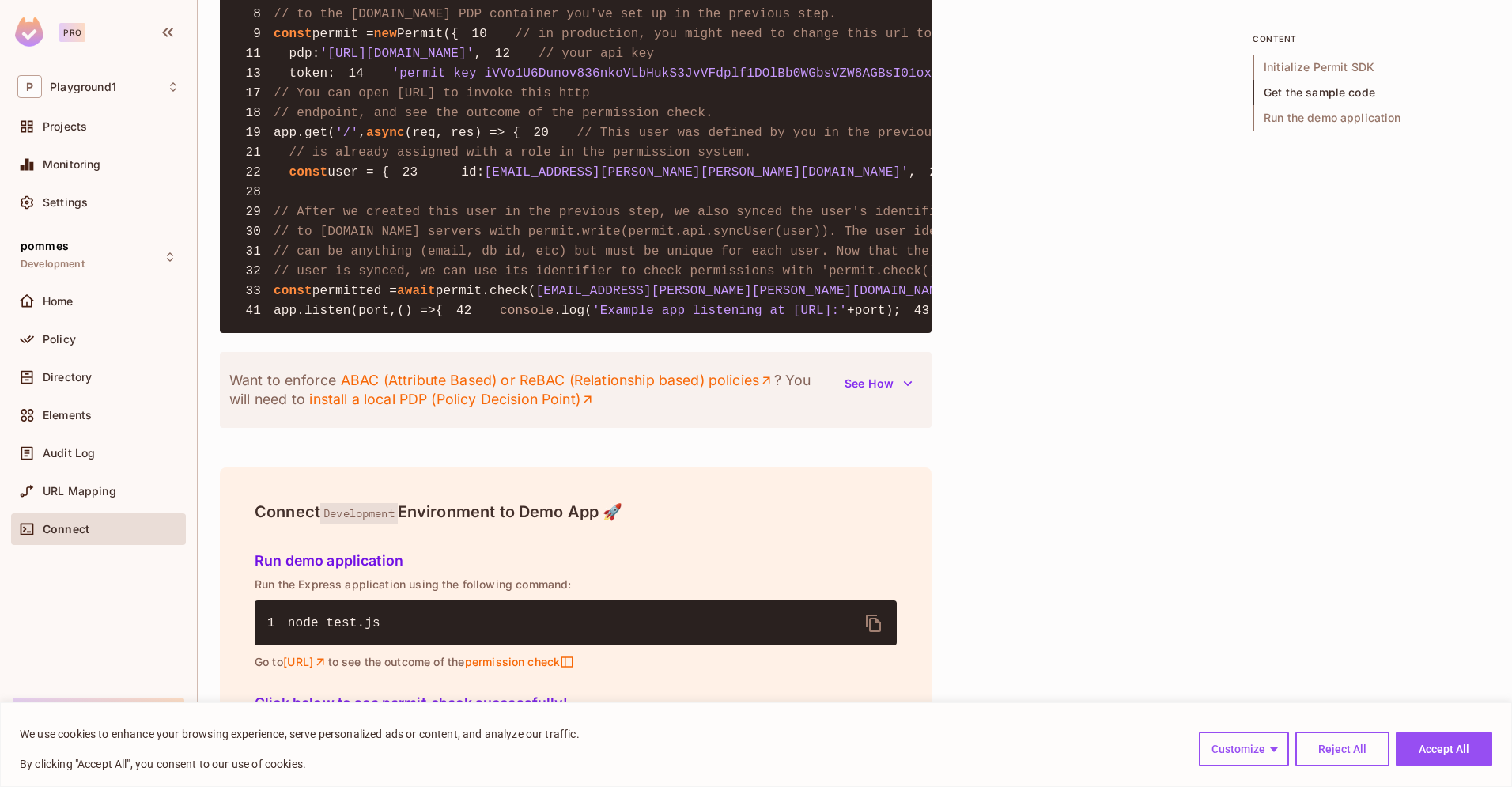
scroll to position [1348, 0]
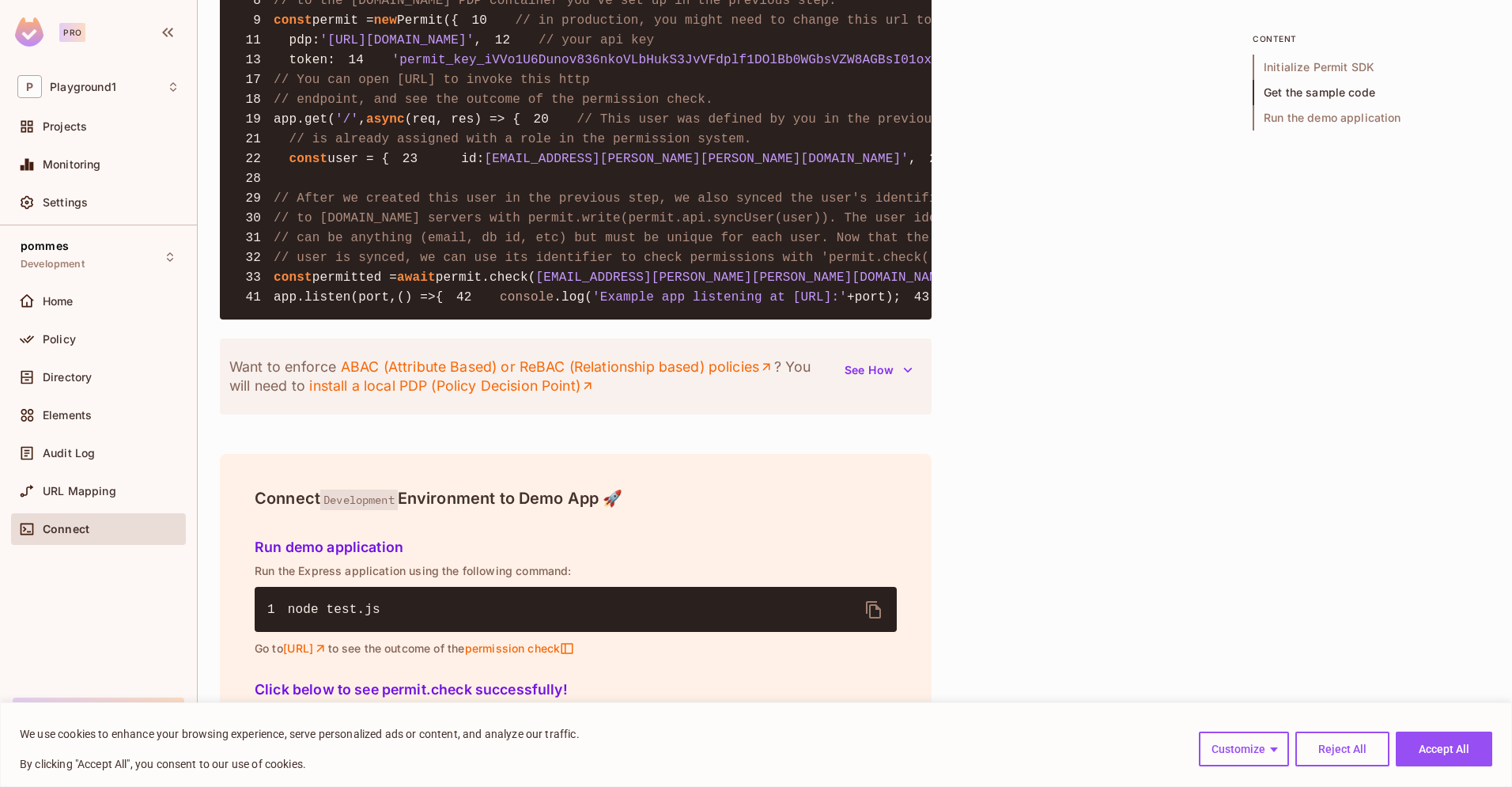
click at [337, 166] on span "user = {" at bounding box center [358, 158] width 62 height 14
drag, startPoint x: 337, startPoint y: 334, endPoint x: 302, endPoint y: 426, distance: 98.4
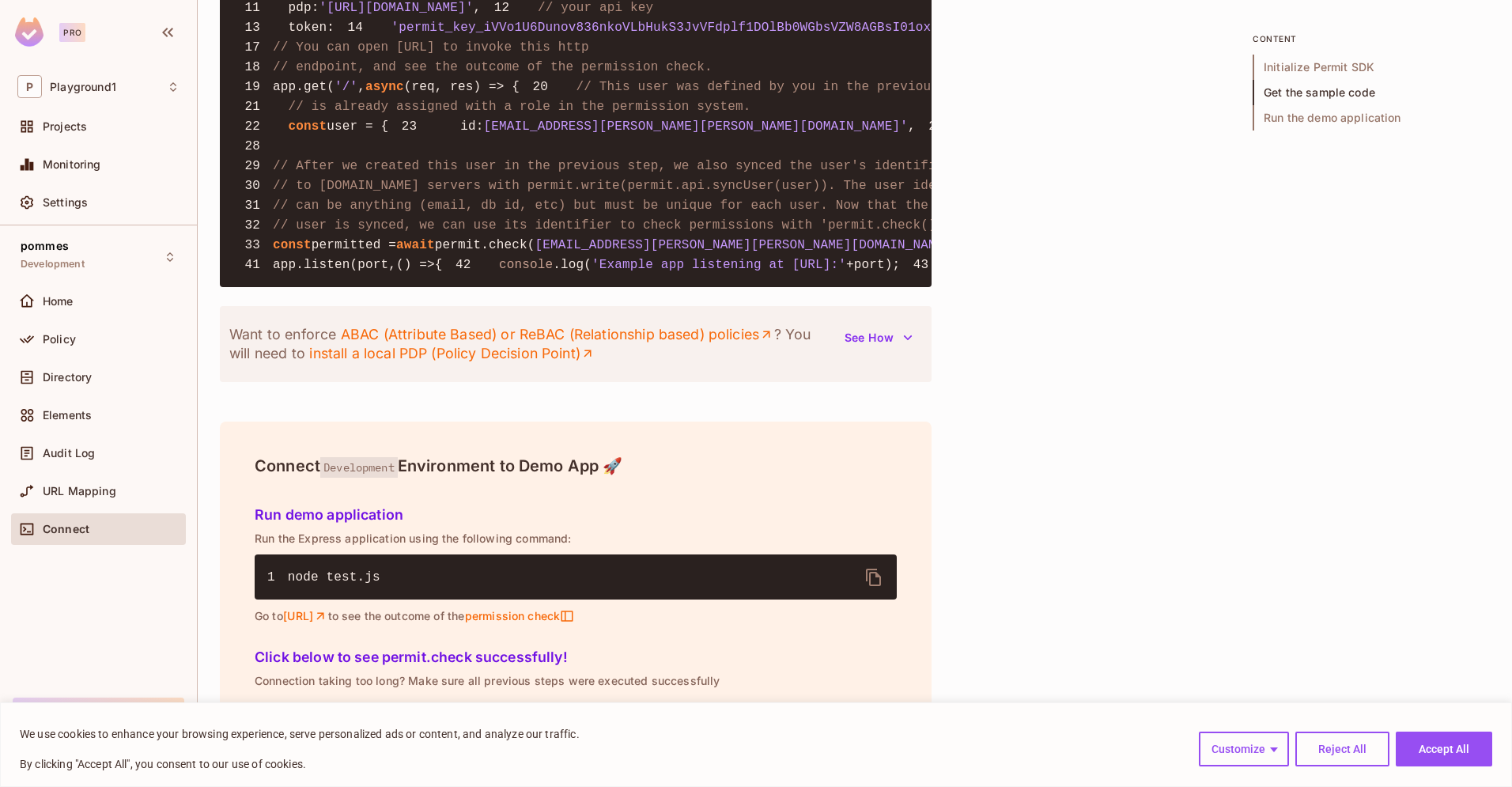
scroll to position [0, 0]
click at [479, 253] on span "permit.check(" at bounding box center [485, 244] width 100 height 14
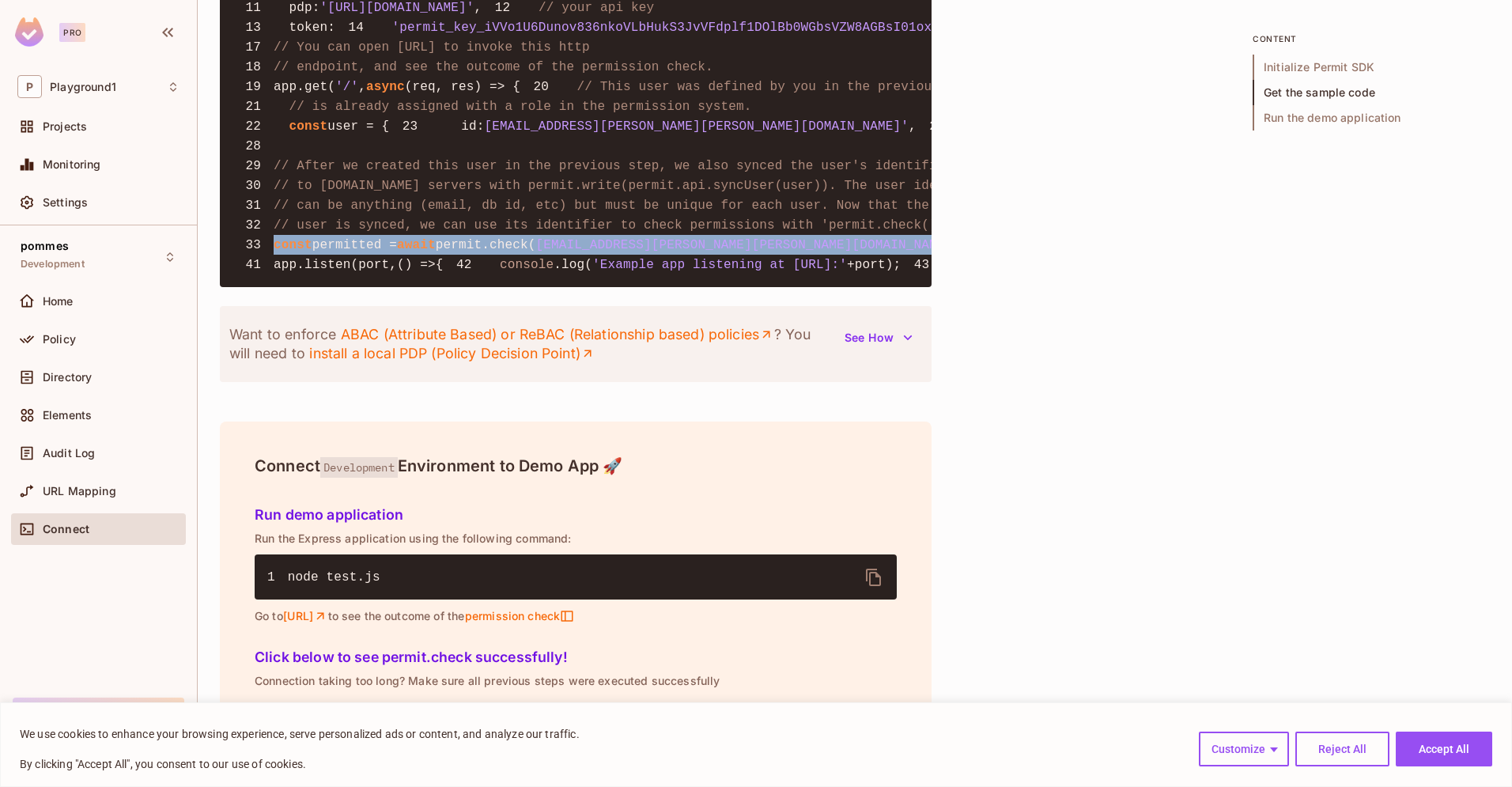
click at [479, 253] on span "permit.check(" at bounding box center [485, 244] width 100 height 14
click at [690, 288] on pre "1 const { Permit } = require ( 'permitio' ); 2 3 const express = require ( 'exp…" at bounding box center [576, 86] width 712 height 401
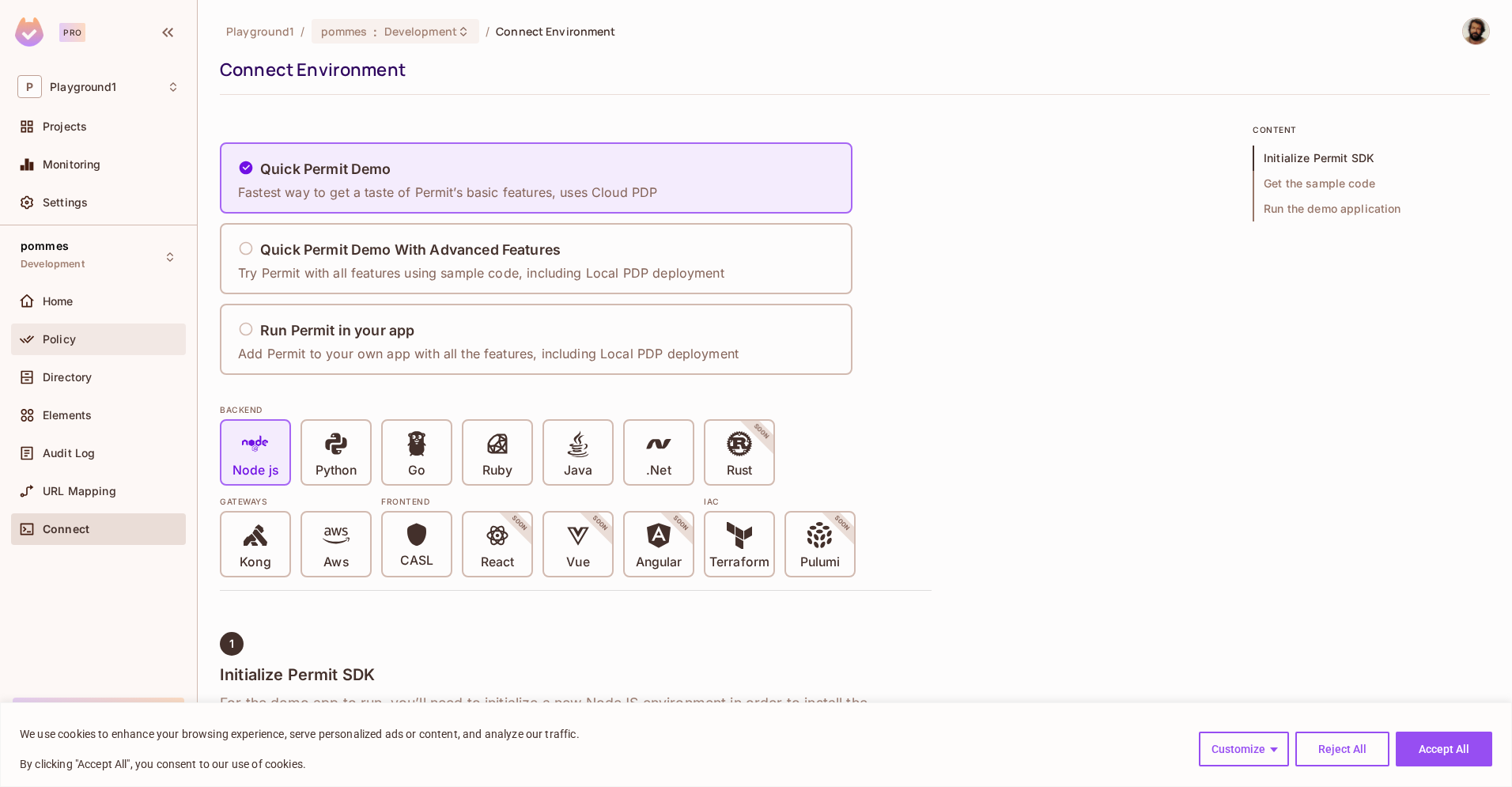
click at [65, 345] on span "Policy" at bounding box center [59, 340] width 33 height 13
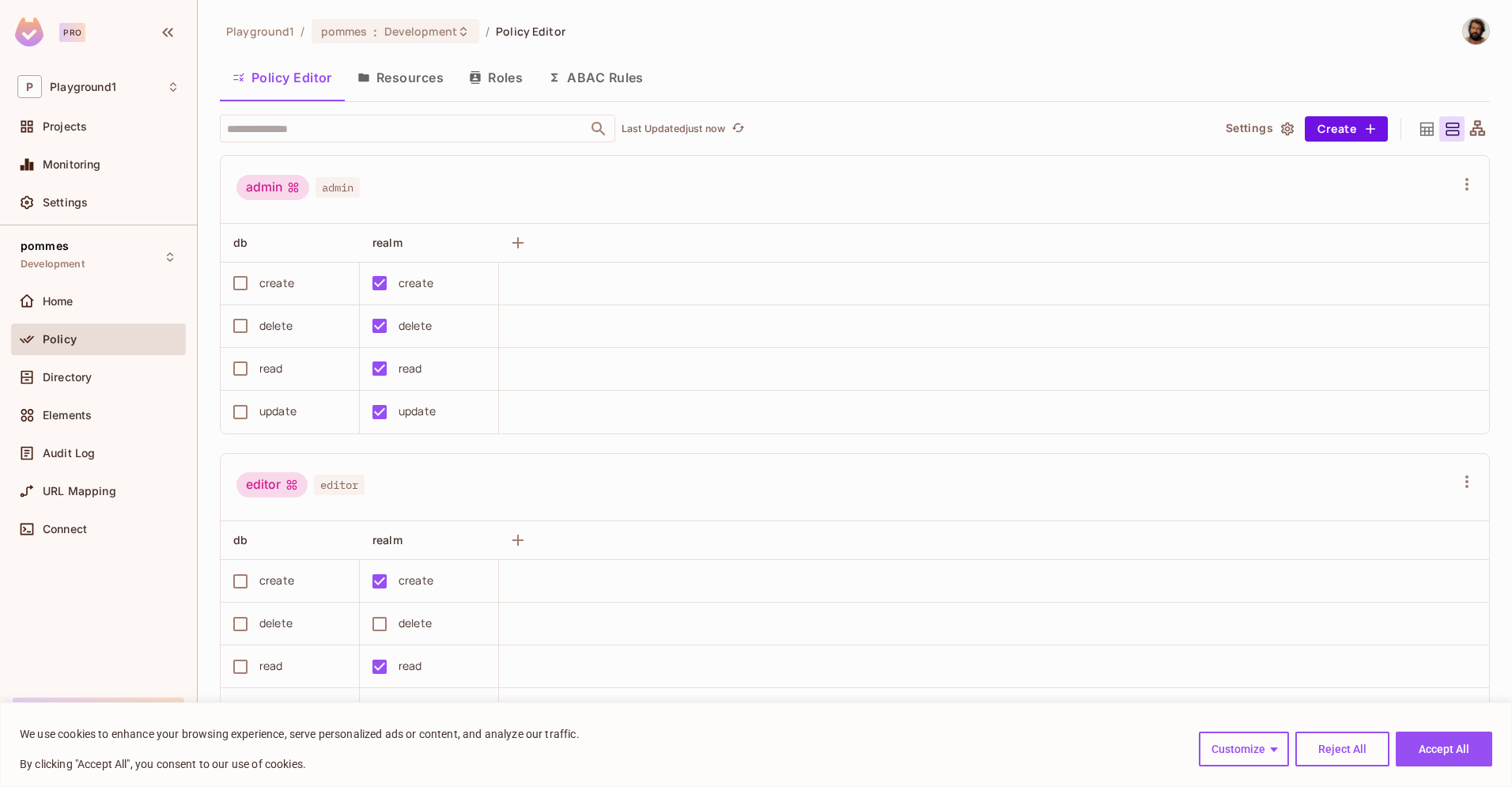
click at [582, 77] on button "ABAC Rules" at bounding box center [596, 77] width 121 height 40
